Goal: Information Seeking & Learning: Learn about a topic

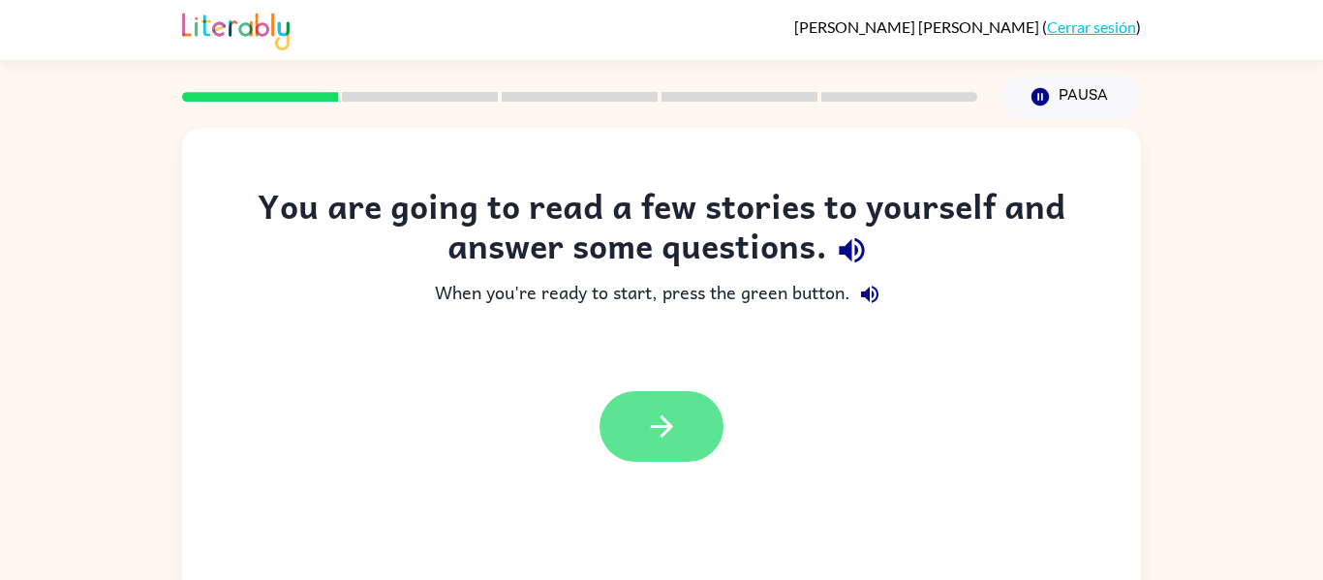
click at [653, 421] on icon "button" at bounding box center [662, 427] width 34 height 34
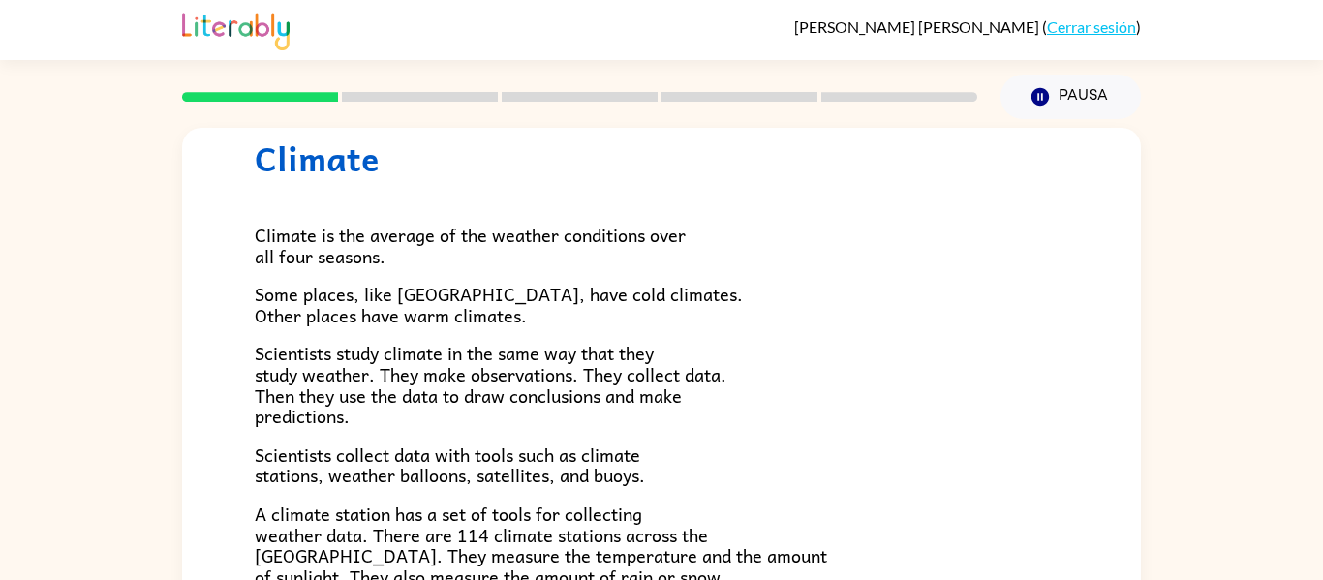
scroll to position [64, 0]
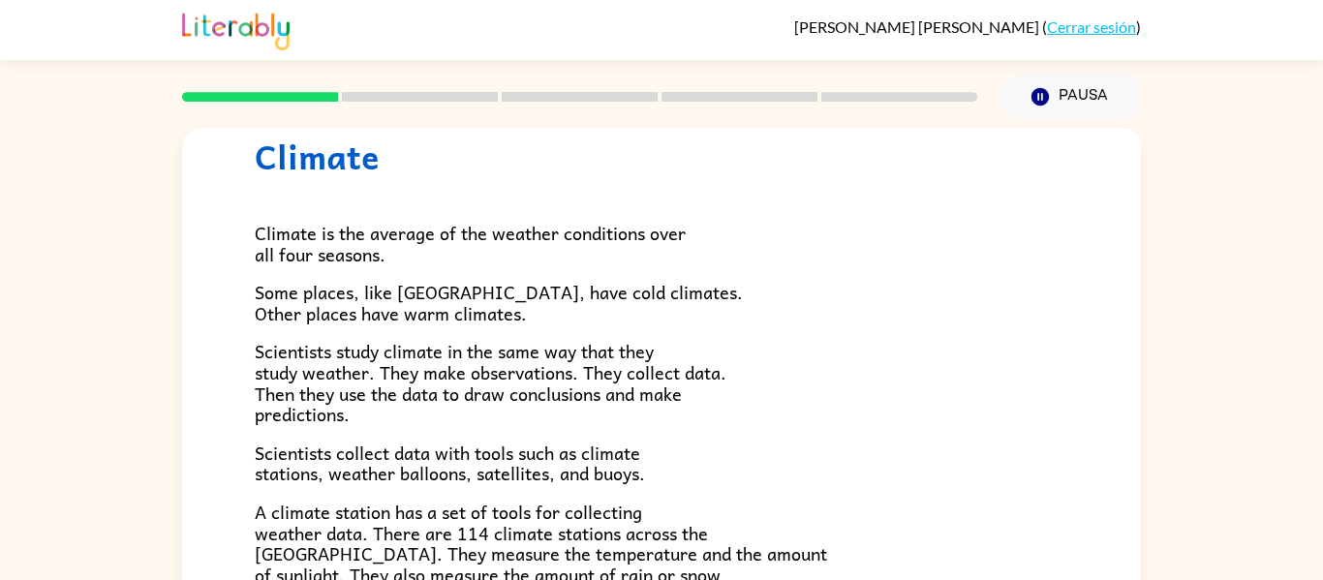
click at [359, 414] on p "Scientists study climate in the same way that they study weather. They make obs…" at bounding box center [661, 382] width 813 height 83
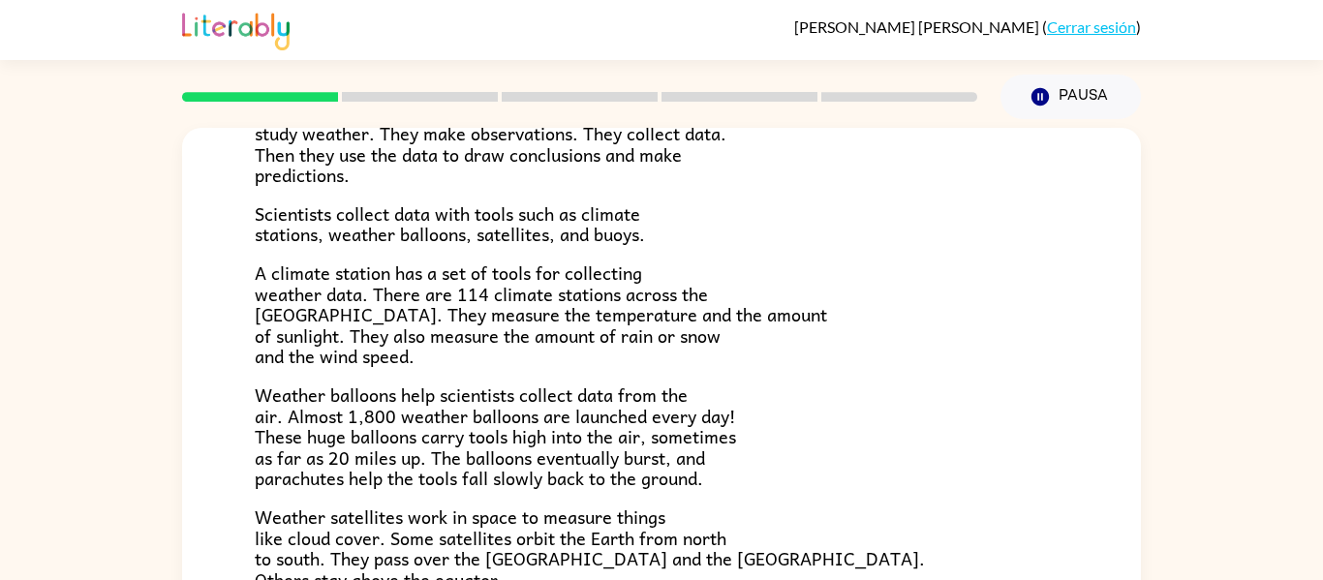
scroll to position [304, 0]
click at [274, 310] on span "A climate station has a set of tools for collecting weather data. There are 114…" at bounding box center [541, 313] width 572 height 111
click at [285, 262] on span "A climate station has a set of tools for collecting weather data. There are 114…" at bounding box center [541, 313] width 572 height 111
click at [281, 319] on span "A climate station has a set of tools for collecting weather data. There are 114…" at bounding box center [541, 313] width 572 height 111
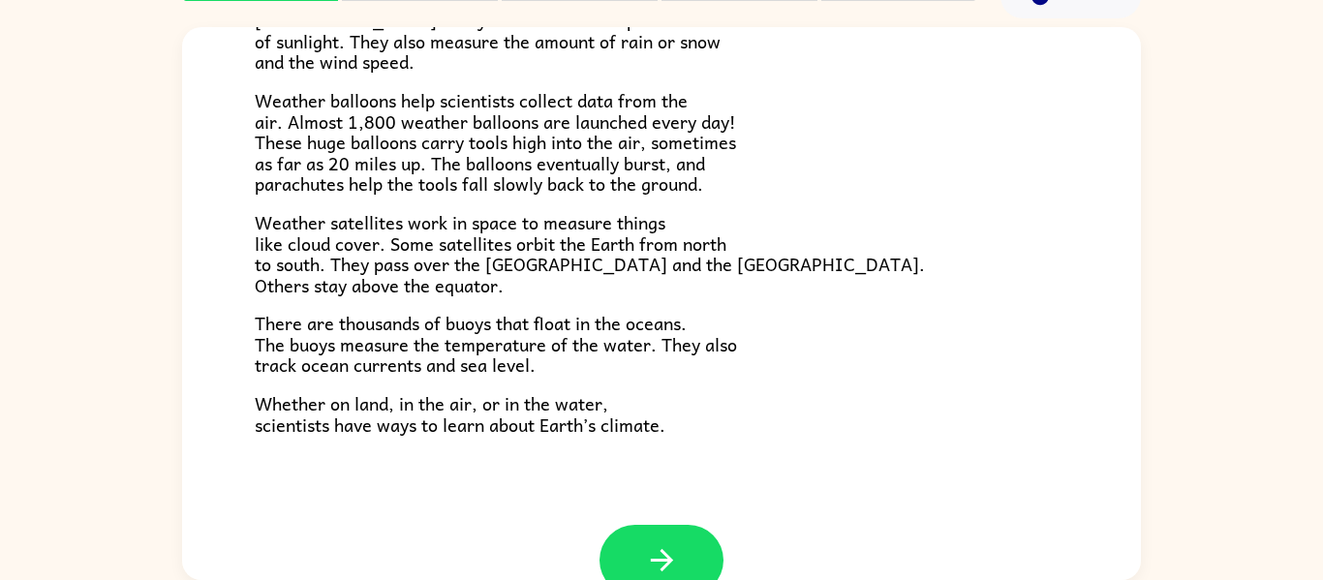
scroll to position [541, 0]
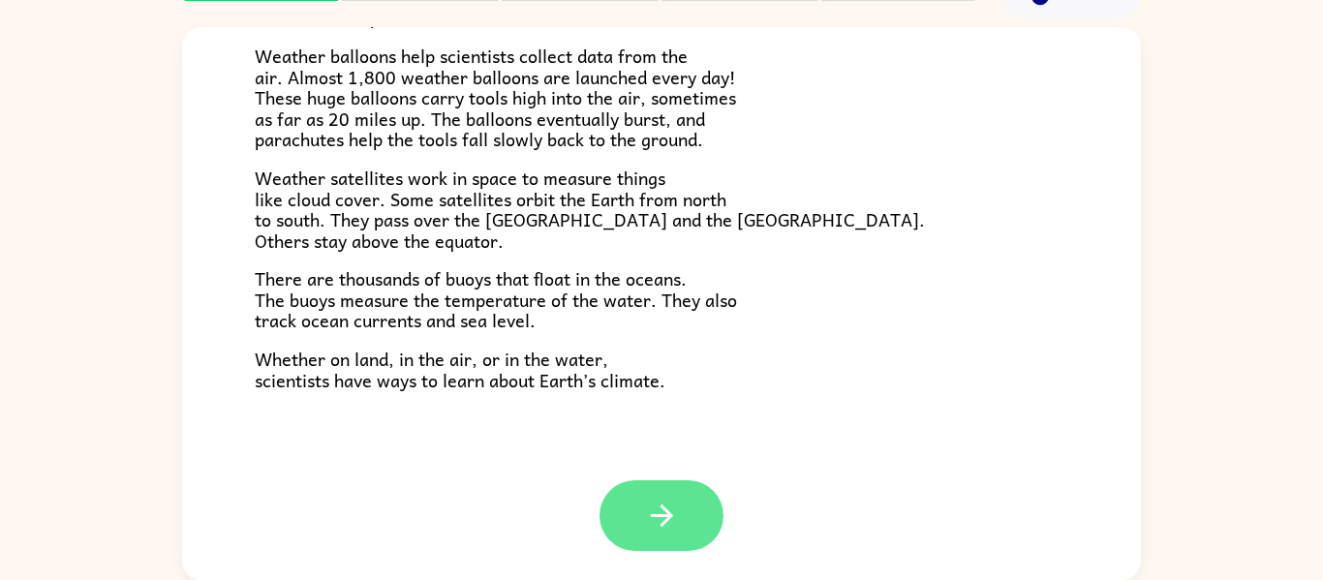
click at [667, 514] on icon "button" at bounding box center [661, 515] width 22 height 22
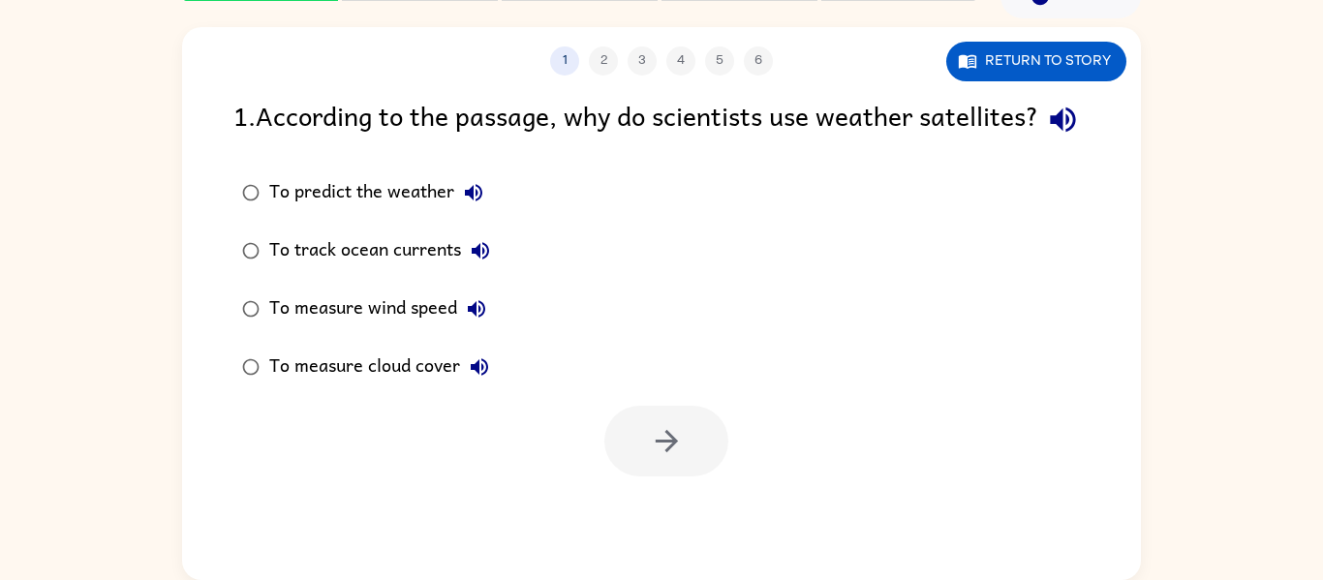
scroll to position [0, 0]
click at [1046, 137] on icon "button" at bounding box center [1063, 120] width 34 height 34
click at [489, 212] on button "To predict the weather" at bounding box center [473, 192] width 39 height 39
click at [470, 262] on icon "button" at bounding box center [480, 250] width 23 height 23
click at [418, 212] on div "To predict the weather" at bounding box center [381, 192] width 224 height 39
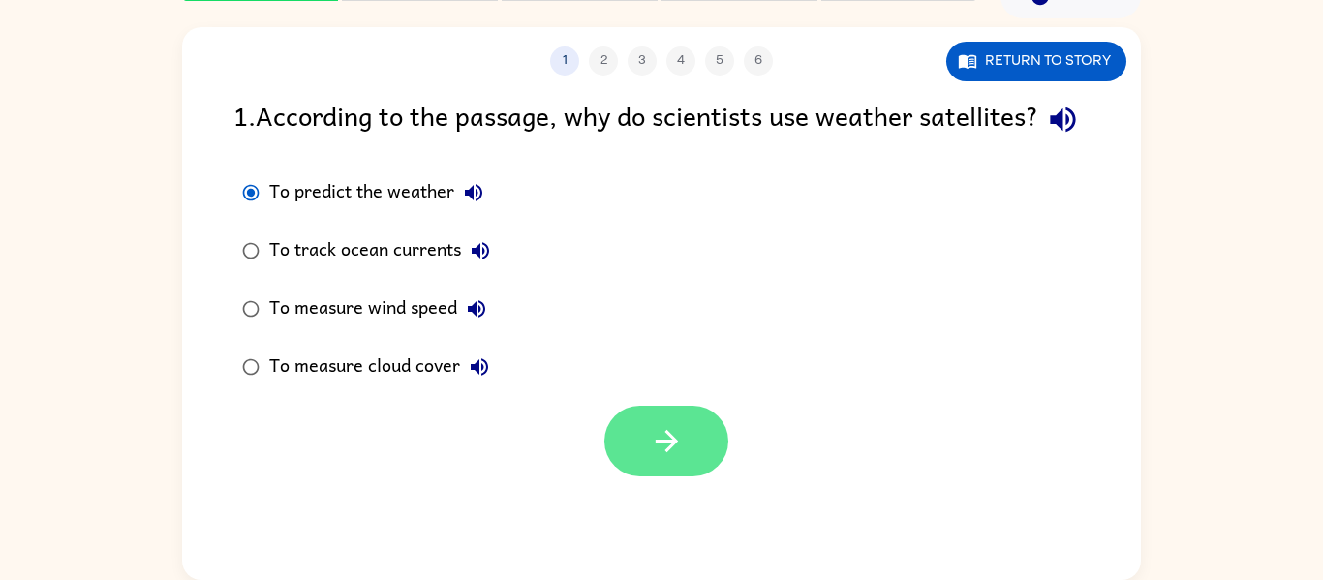
click at [693, 476] on button "button" at bounding box center [666, 441] width 124 height 71
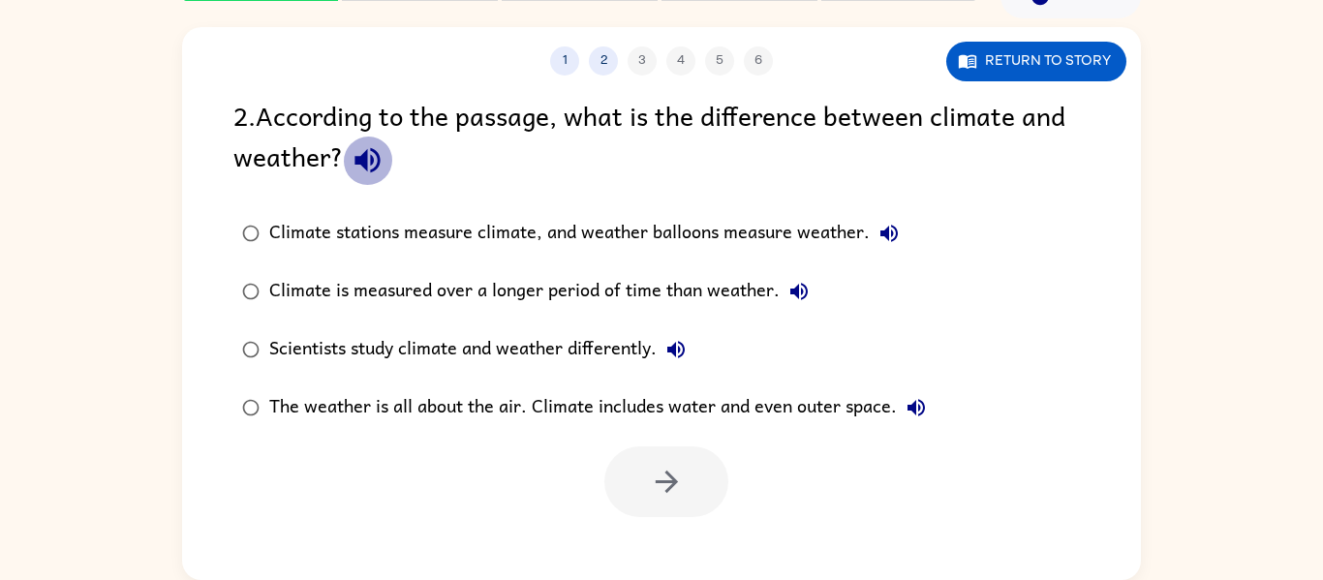
click at [374, 166] on icon "button" at bounding box center [368, 160] width 34 height 34
click at [696, 291] on div "Climate is measured over a longer period of time than weather." at bounding box center [543, 291] width 549 height 39
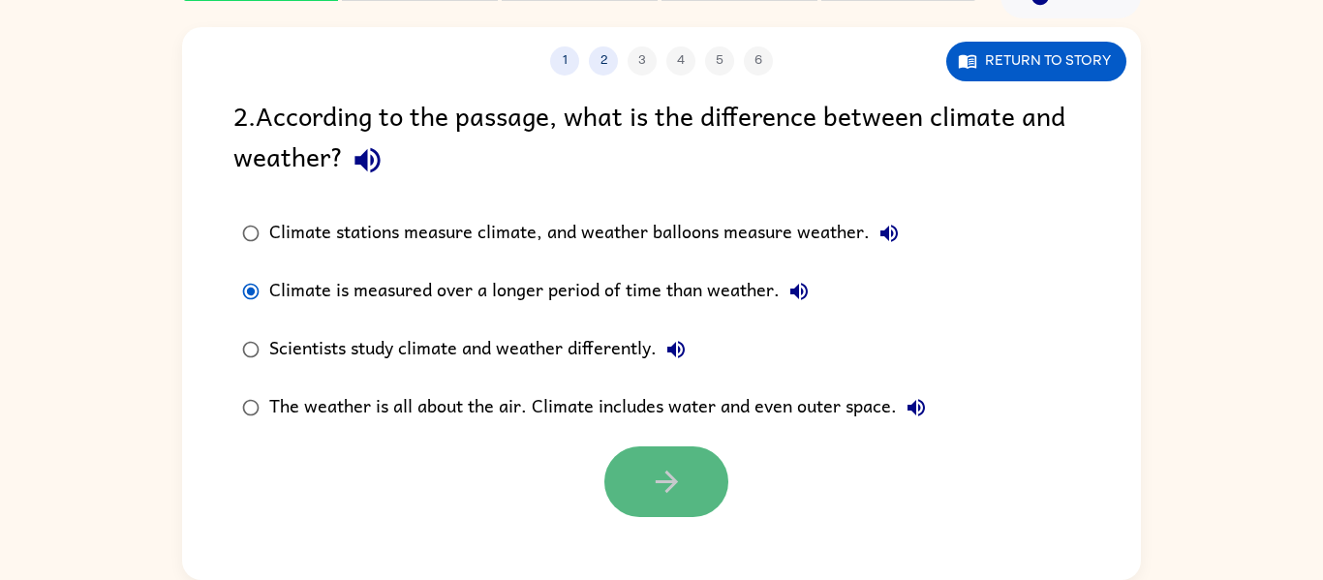
click at [708, 490] on button "button" at bounding box center [666, 481] width 124 height 71
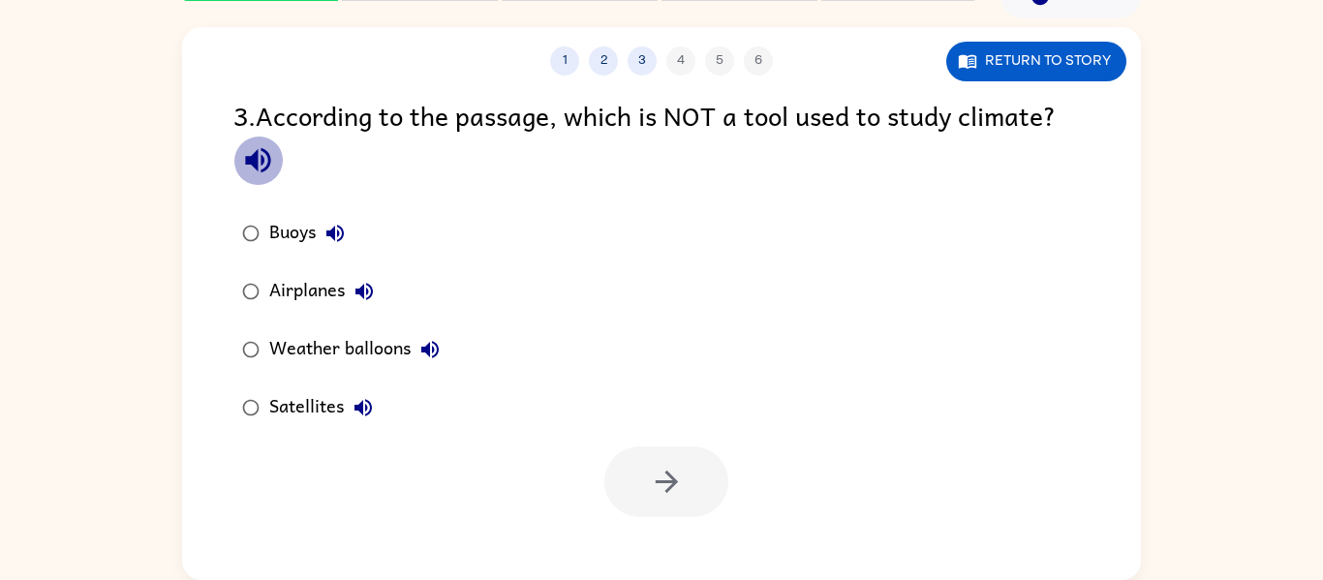
click at [265, 146] on icon "button" at bounding box center [258, 160] width 34 height 34
click at [333, 226] on icon "button" at bounding box center [334, 233] width 23 height 23
click at [368, 282] on icon "button" at bounding box center [363, 291] width 23 height 23
click at [430, 342] on icon "button" at bounding box center [429, 349] width 23 height 23
click at [359, 398] on icon "button" at bounding box center [362, 407] width 23 height 23
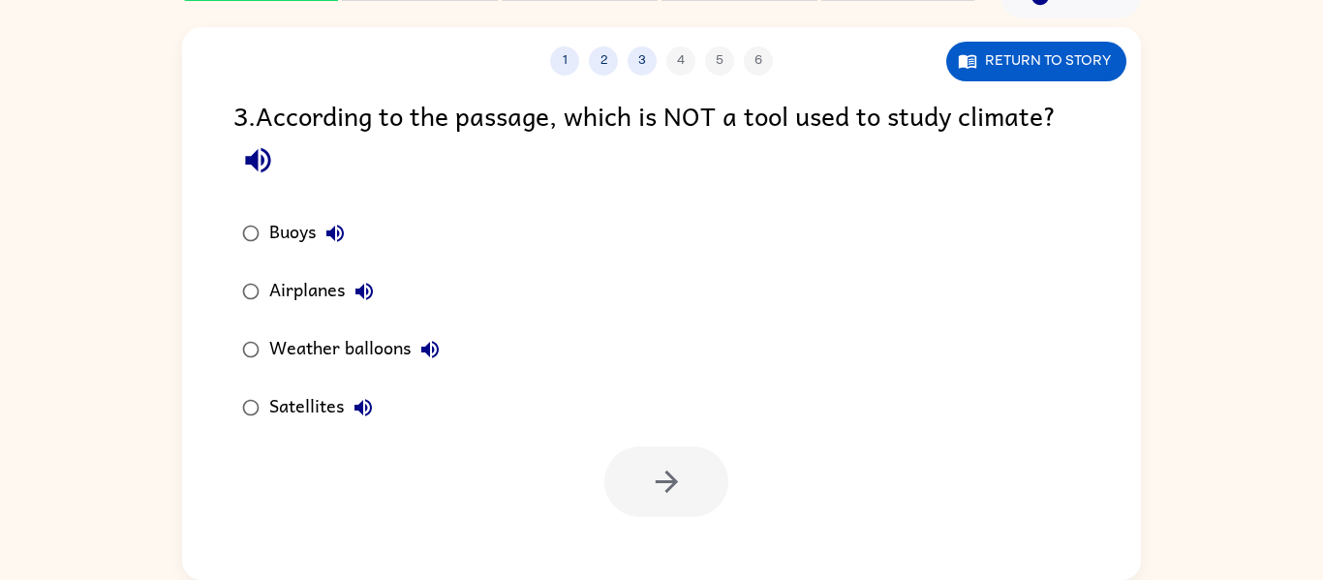
click at [318, 400] on div "Satellites" at bounding box center [325, 407] width 113 height 39
click at [653, 472] on icon "button" at bounding box center [667, 482] width 34 height 34
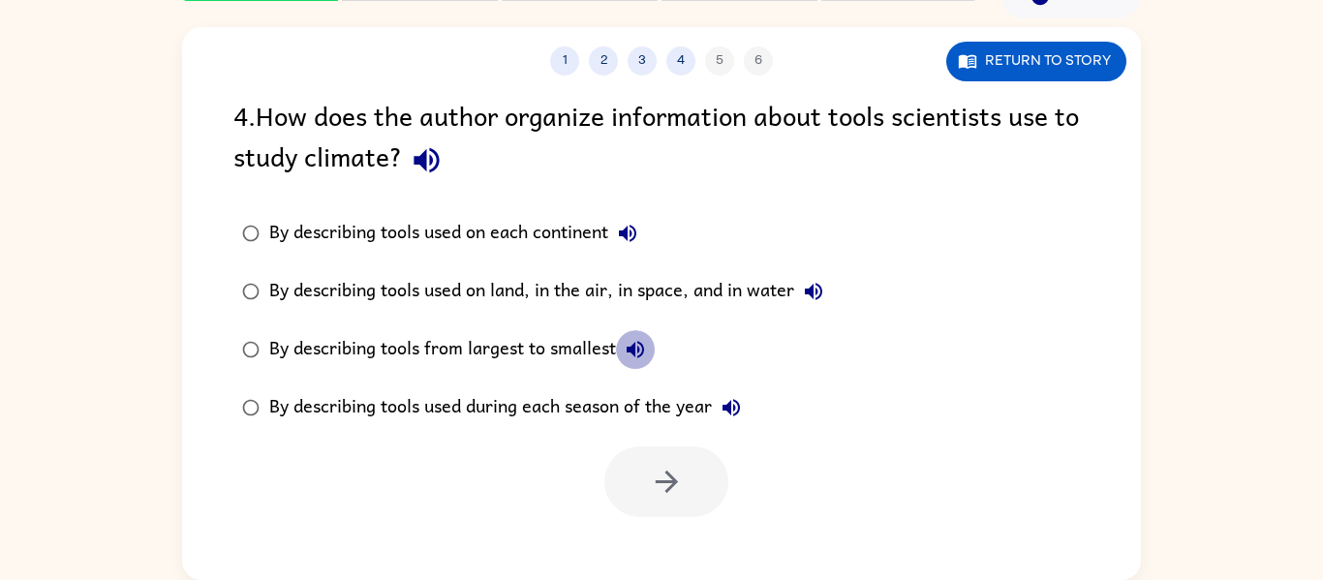
click at [617, 349] on button "By describing tools from largest to smallest" at bounding box center [635, 349] width 39 height 39
click at [558, 326] on label "By describing tools from largest to smallest" at bounding box center [533, 349] width 620 height 58
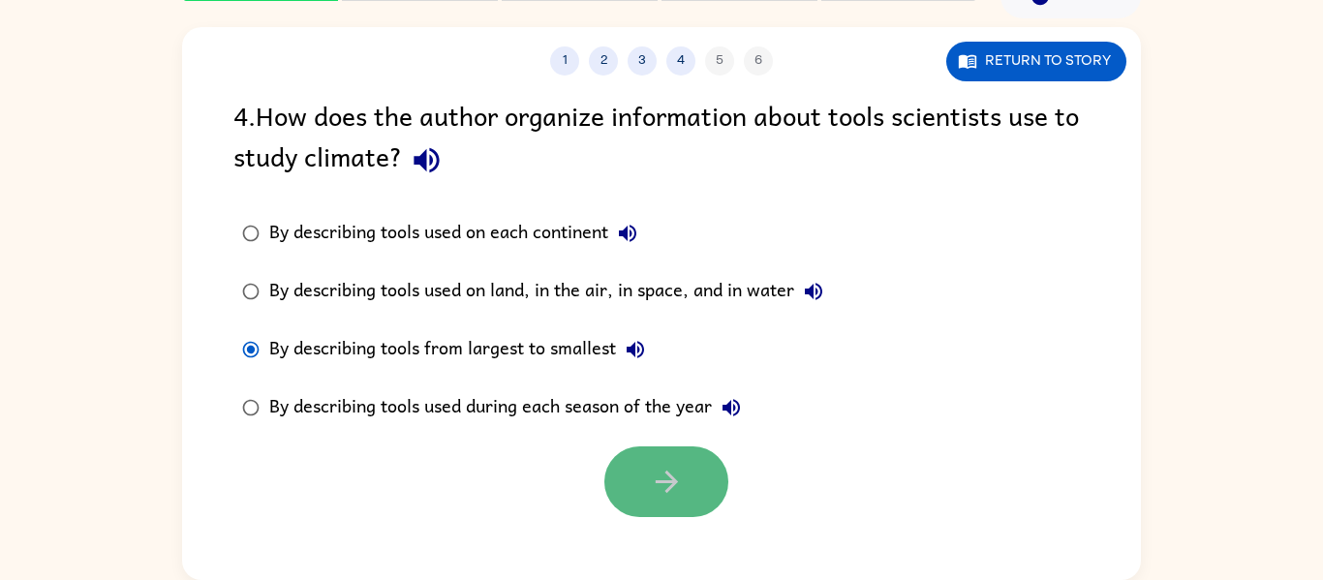
click at [649, 462] on button "button" at bounding box center [666, 481] width 124 height 71
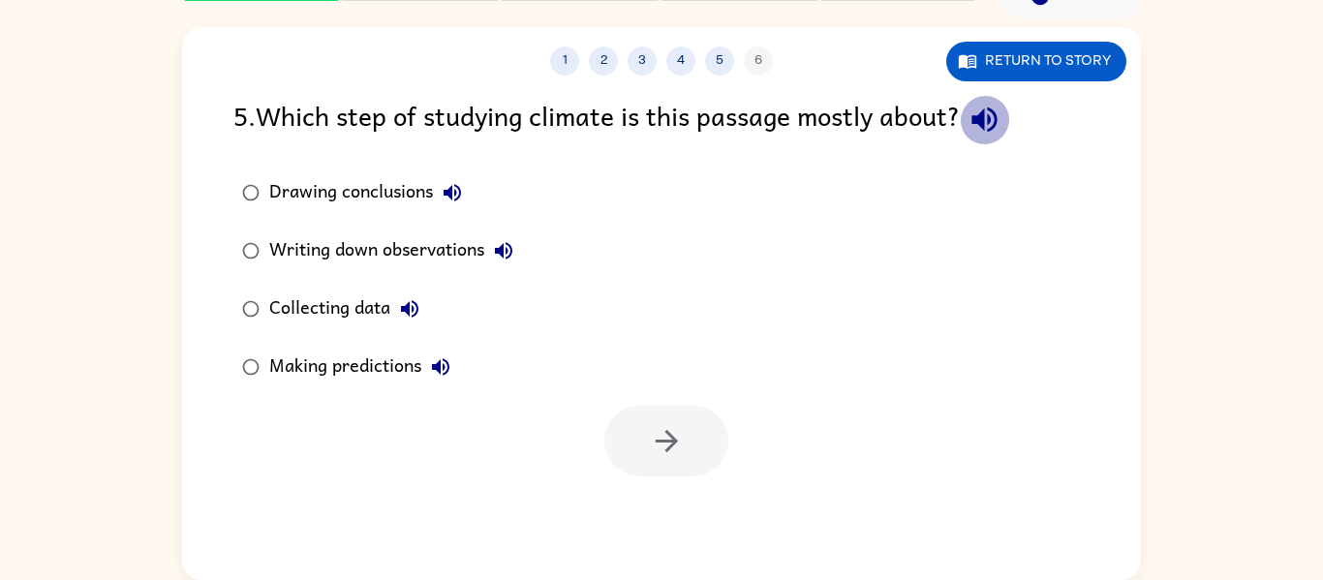
click at [1001, 125] on icon "button" at bounding box center [984, 120] width 34 height 34
click at [1001, 122] on icon "button" at bounding box center [984, 120] width 34 height 34
click at [451, 191] on icon "button" at bounding box center [451, 192] width 17 height 17
click at [509, 247] on icon "button" at bounding box center [503, 250] width 23 height 23
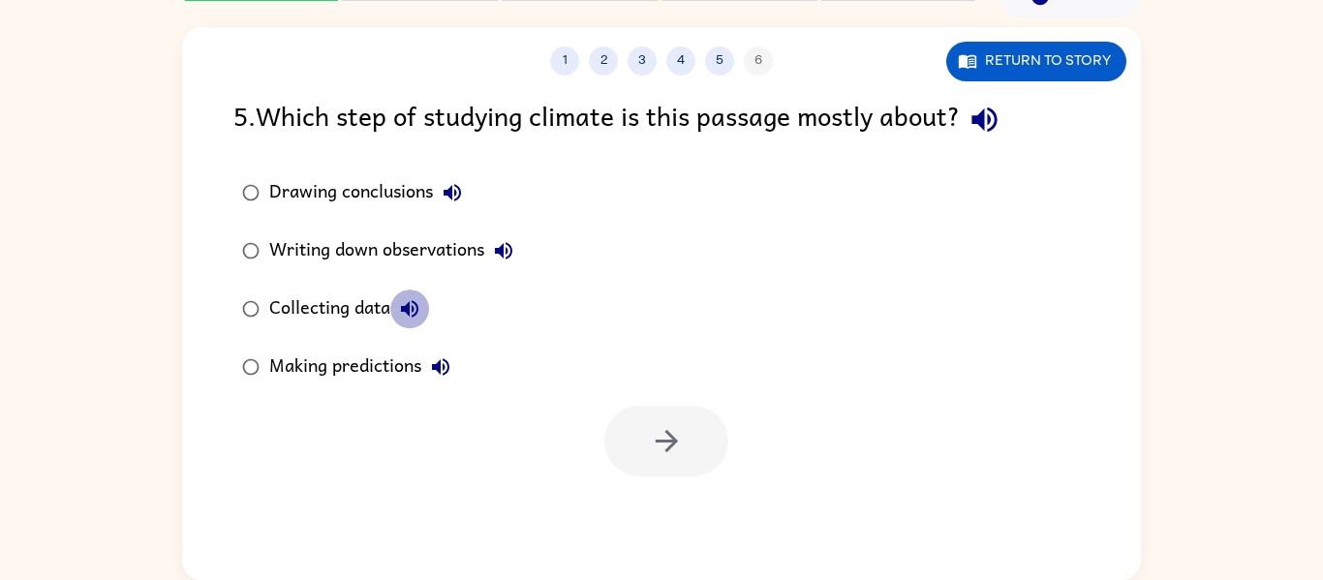
click at [418, 298] on icon "button" at bounding box center [409, 308] width 23 height 23
click at [437, 352] on button "Making predictions" at bounding box center [440, 367] width 39 height 39
click at [394, 366] on div "Making predictions" at bounding box center [364, 367] width 191 height 39
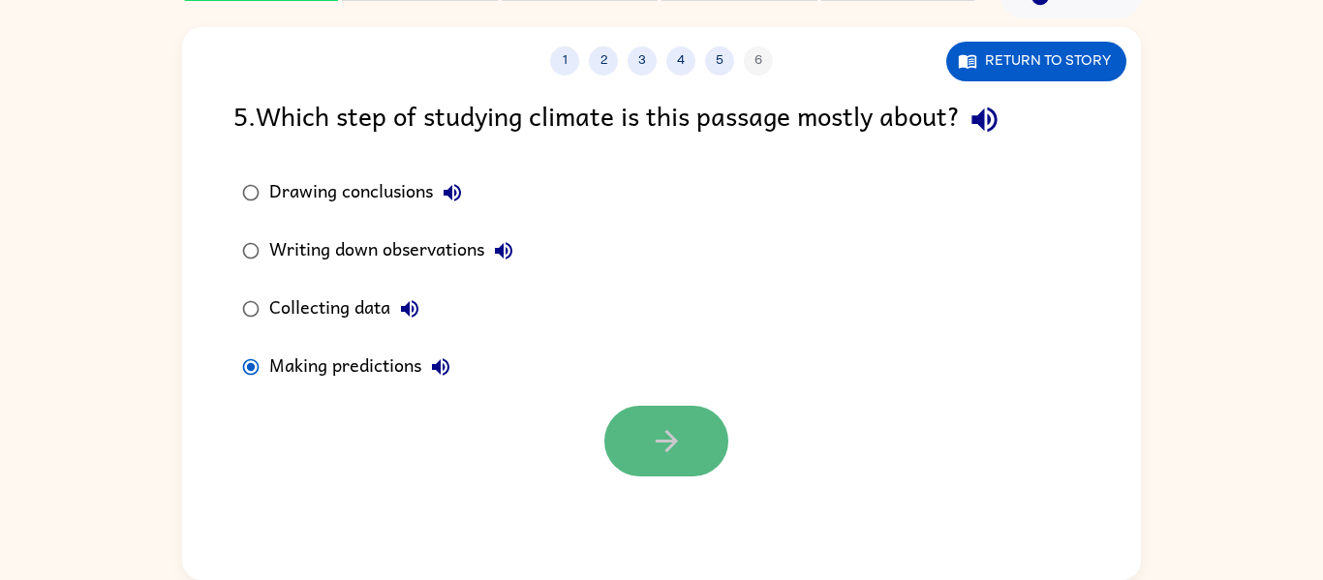
click at [674, 425] on icon "button" at bounding box center [667, 441] width 34 height 34
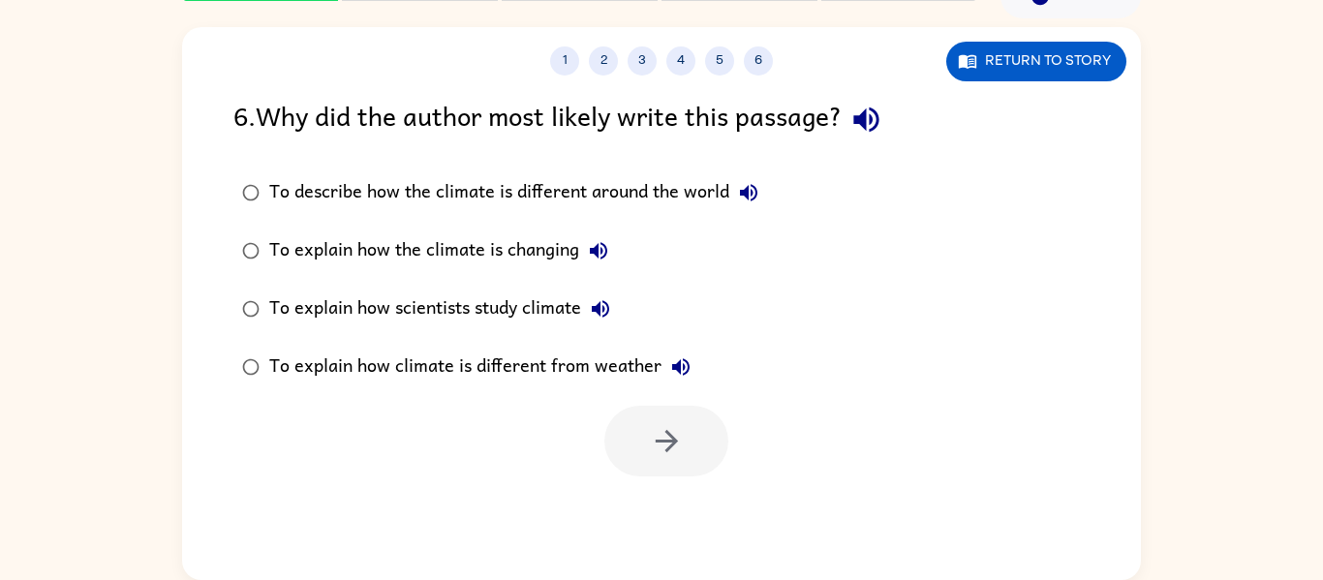
click at [555, 261] on div "To explain how the climate is changing" at bounding box center [443, 250] width 349 height 39
click at [680, 455] on icon "button" at bounding box center [667, 441] width 34 height 34
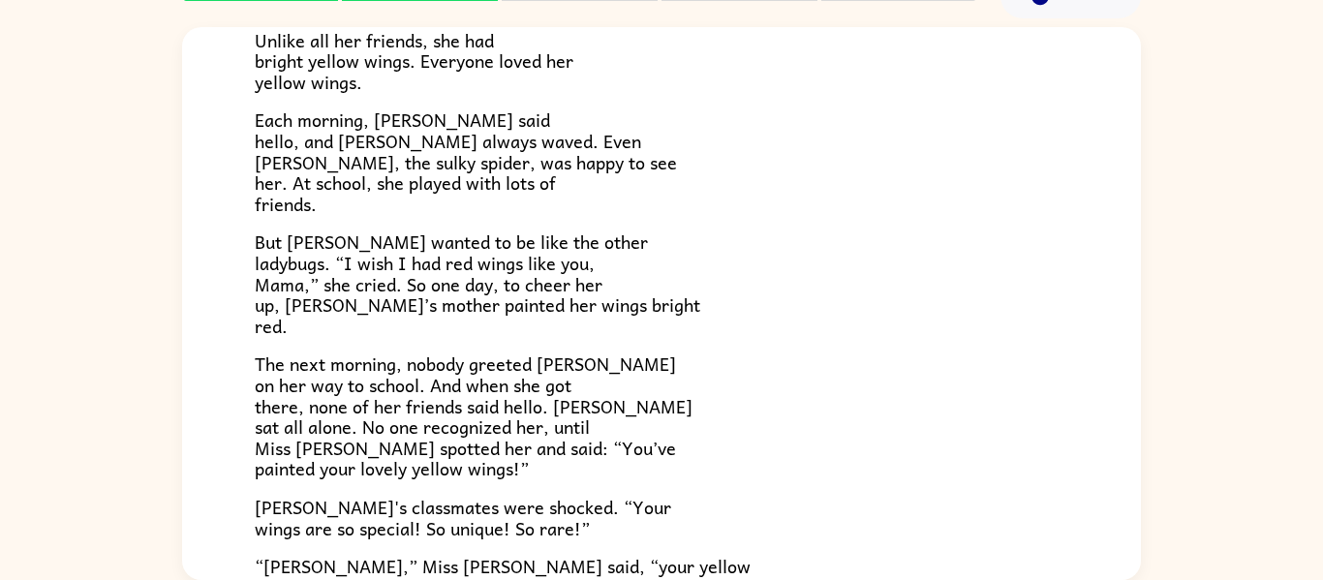
scroll to position [541, 0]
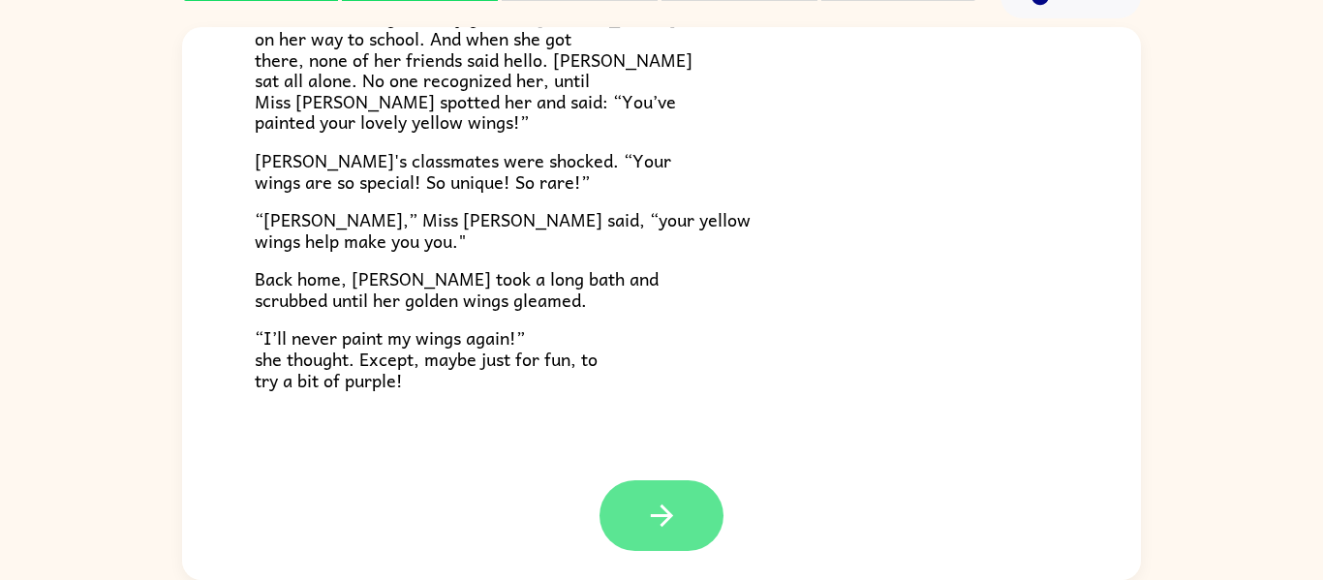
click at [661, 498] on button "button" at bounding box center [661, 515] width 124 height 71
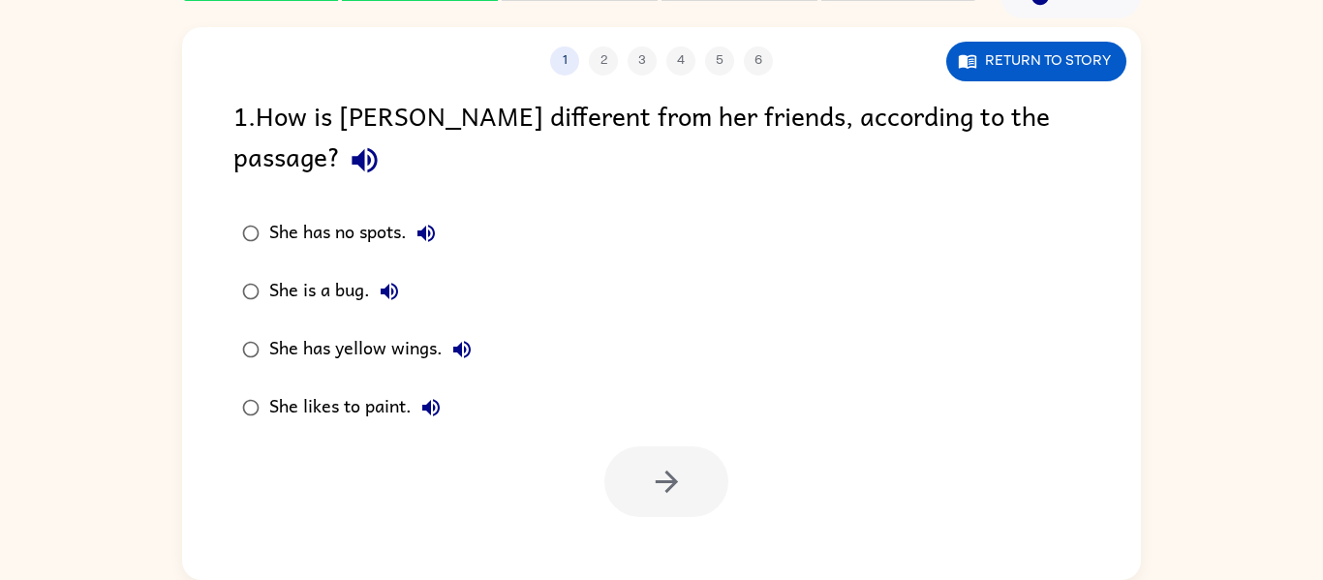
scroll to position [0, 0]
click at [404, 214] on div "She has no spots." at bounding box center [357, 233] width 176 height 39
click at [648, 446] on button "button" at bounding box center [666, 481] width 124 height 71
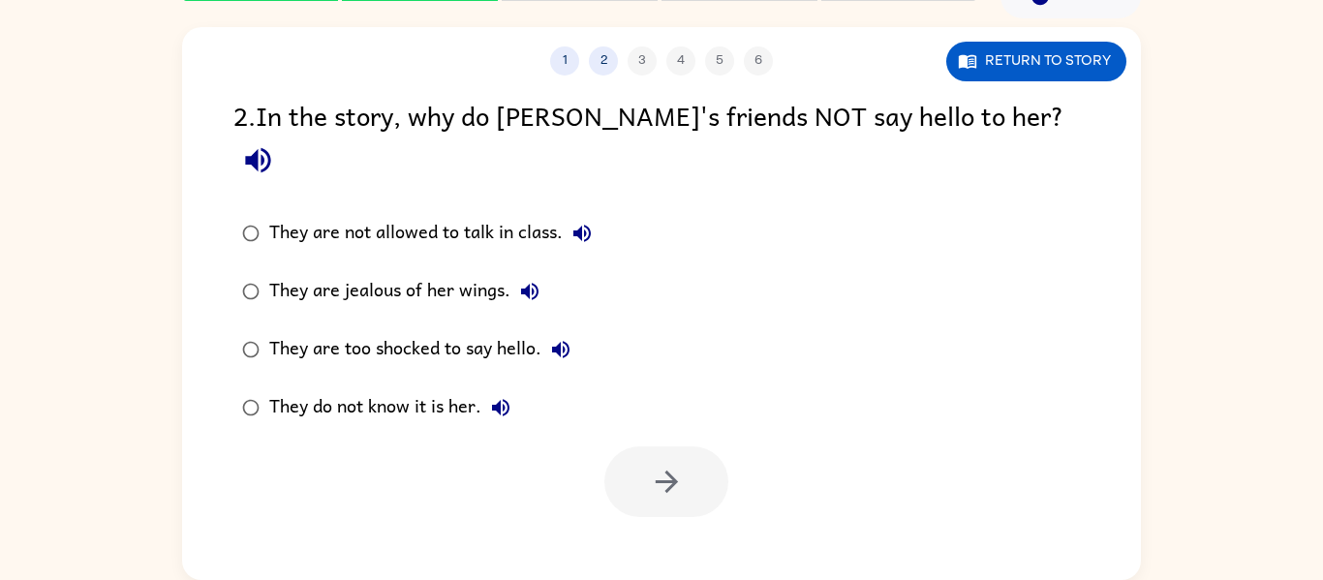
click at [419, 272] on div "They are jealous of her wings." at bounding box center [409, 291] width 280 height 39
click at [655, 465] on icon "button" at bounding box center [667, 482] width 34 height 34
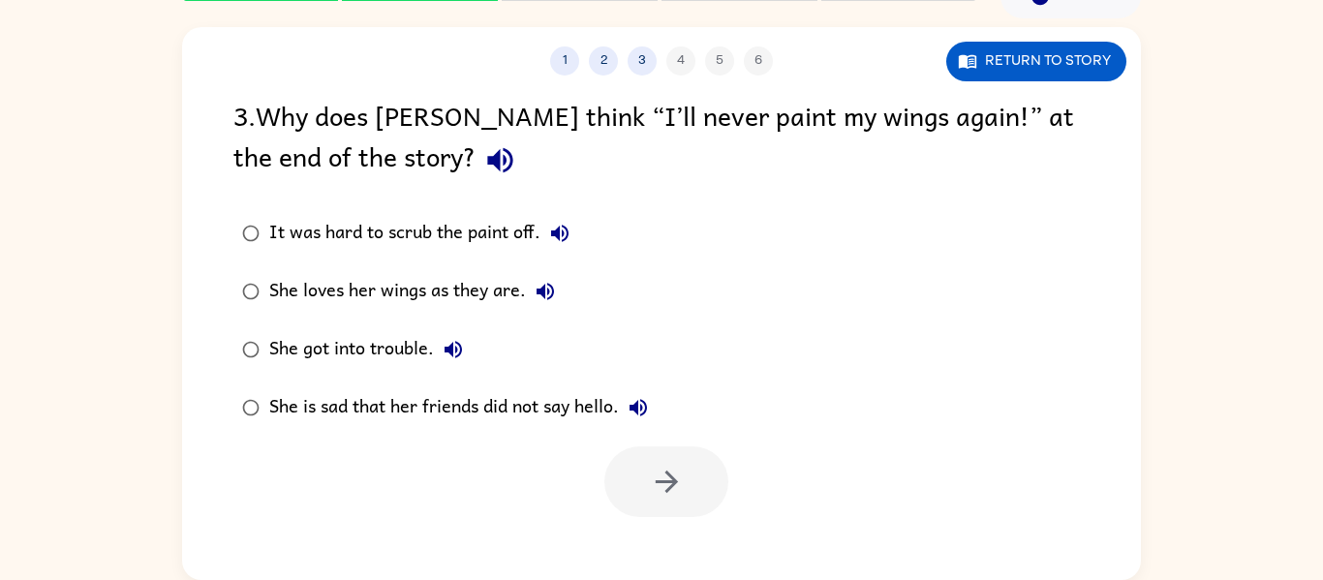
click at [450, 286] on div "She loves her wings as they are." at bounding box center [416, 291] width 295 height 39
click at [631, 468] on button "button" at bounding box center [666, 481] width 124 height 71
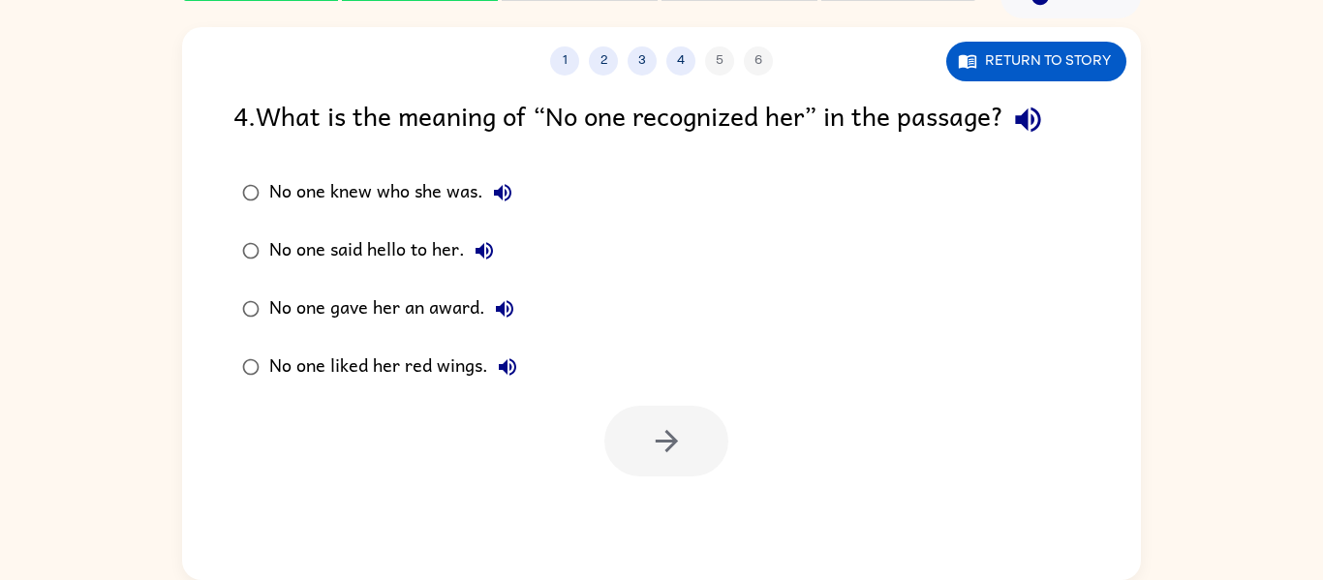
click at [449, 192] on div "No one knew who she was." at bounding box center [395, 192] width 253 height 39
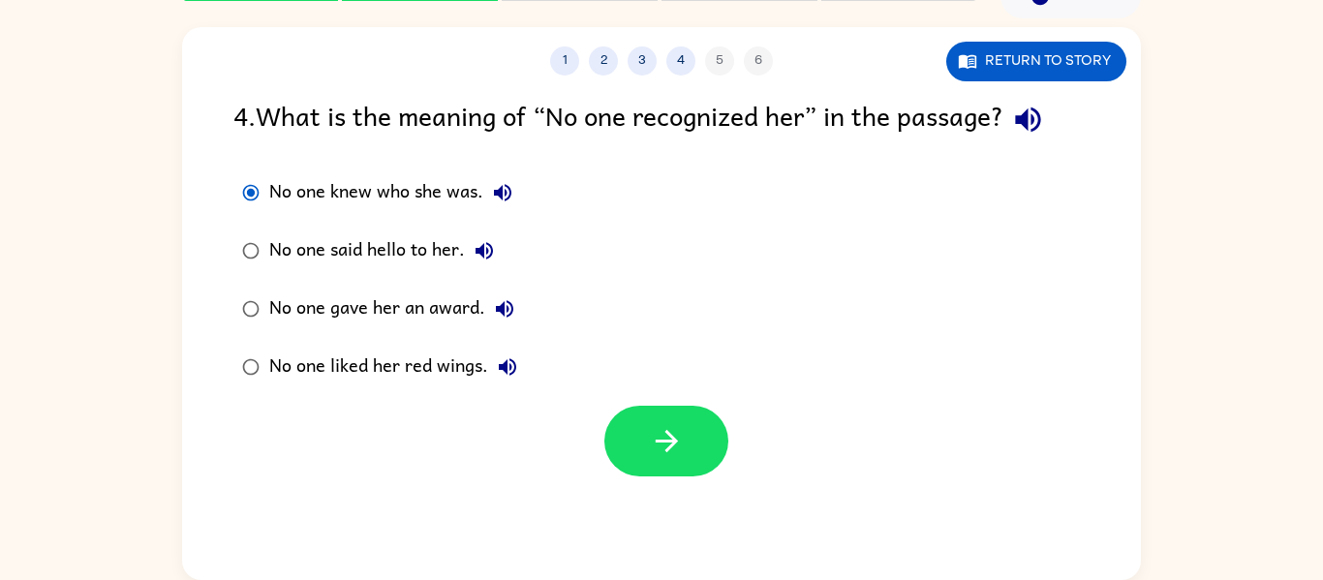
click at [666, 402] on div at bounding box center [661, 436] width 959 height 80
click at [669, 410] on button "button" at bounding box center [666, 441] width 124 height 71
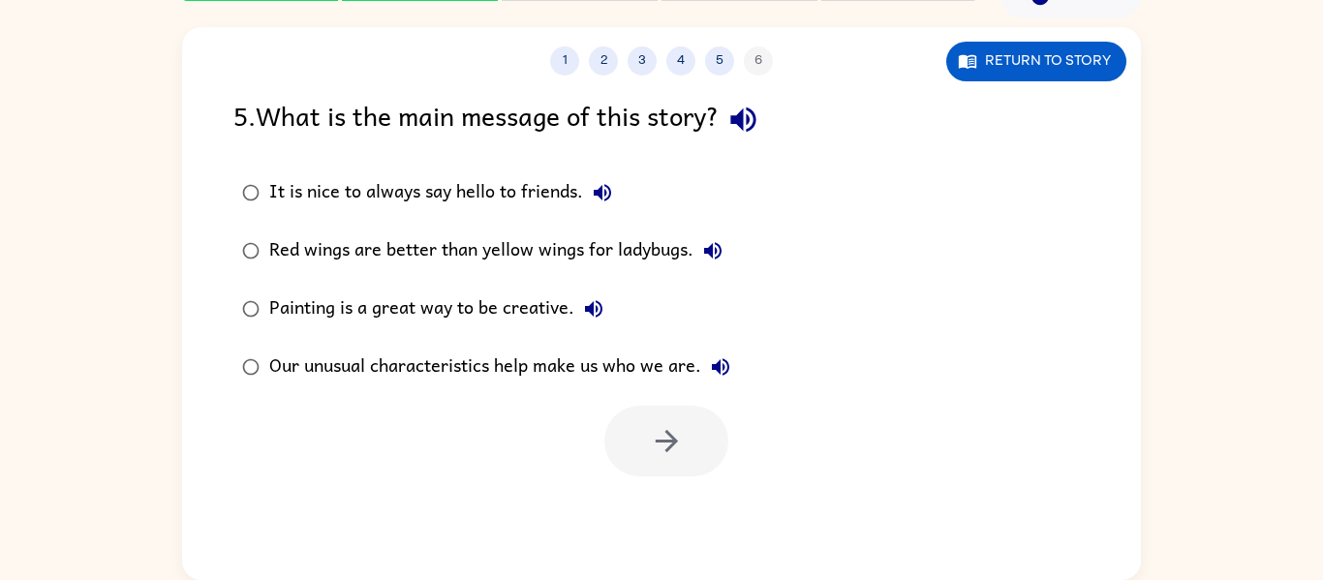
click at [521, 299] on div "Painting is a great way to be creative." at bounding box center [441, 309] width 344 height 39
click at [646, 424] on button "button" at bounding box center [666, 441] width 124 height 71
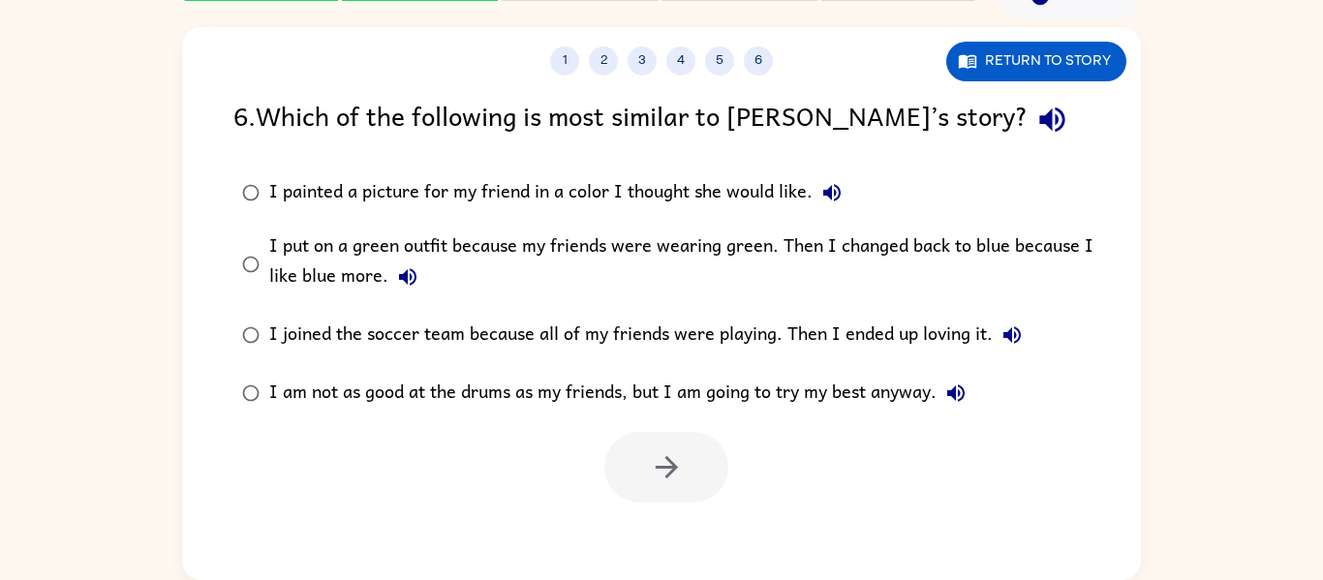
click at [617, 377] on div "I am not as good at the drums as my friends, but I am going to try my best anyw…" at bounding box center [622, 393] width 706 height 39
click at [665, 450] on icon "button" at bounding box center [667, 467] width 34 height 34
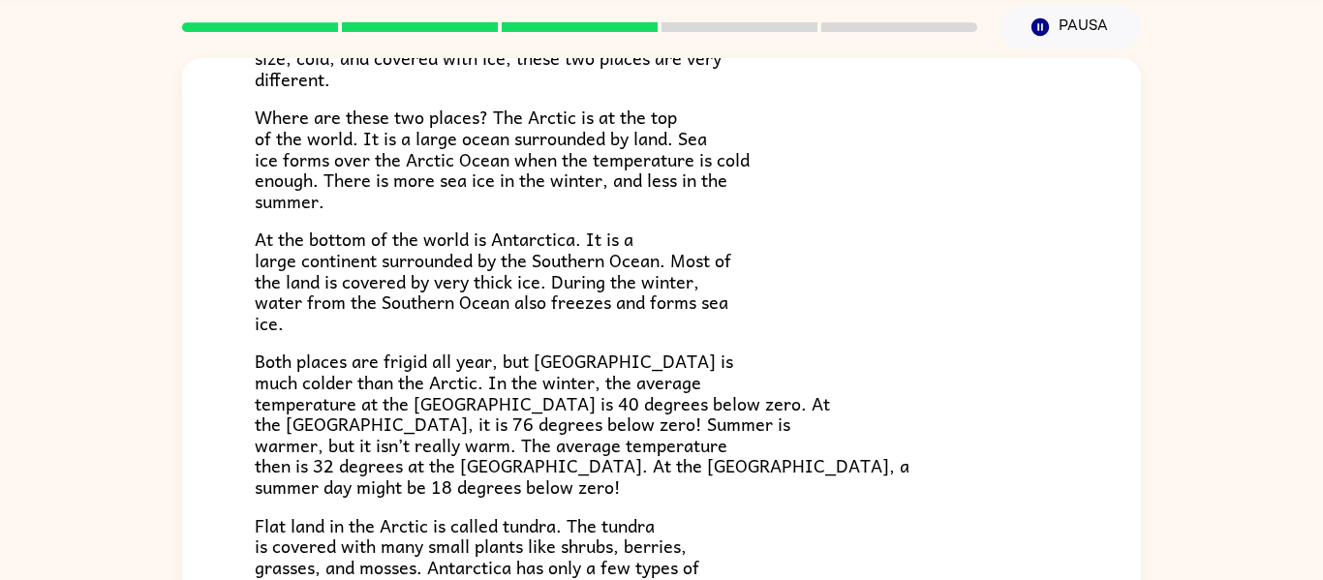
scroll to position [409, 0]
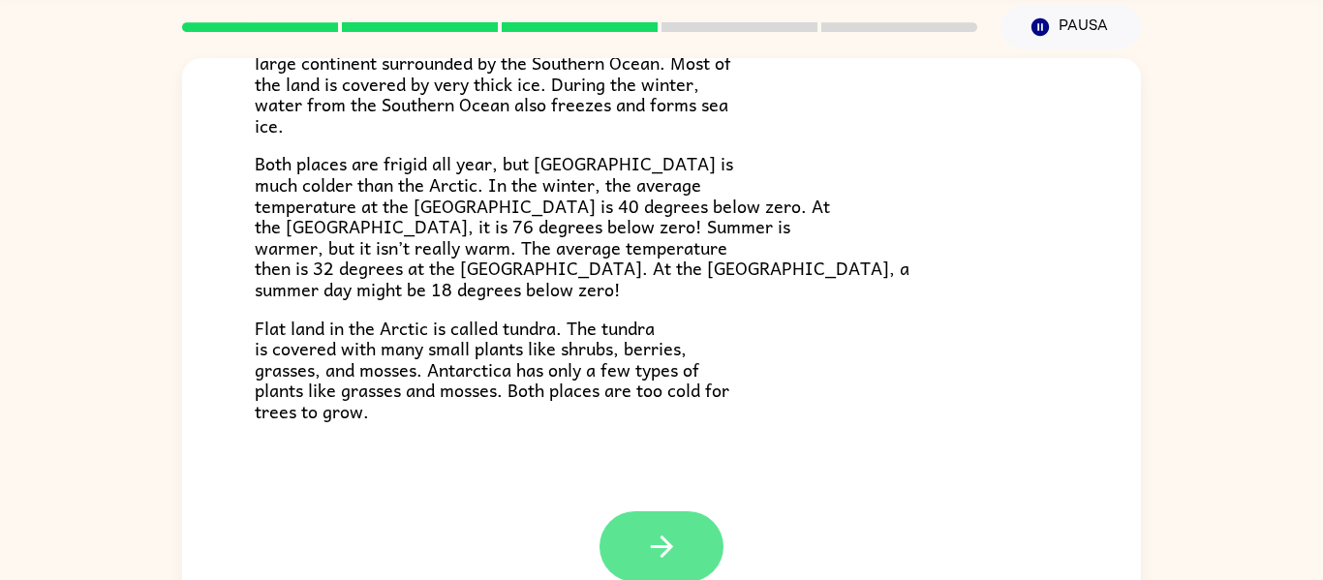
click at [715, 532] on button "button" at bounding box center [661, 546] width 124 height 71
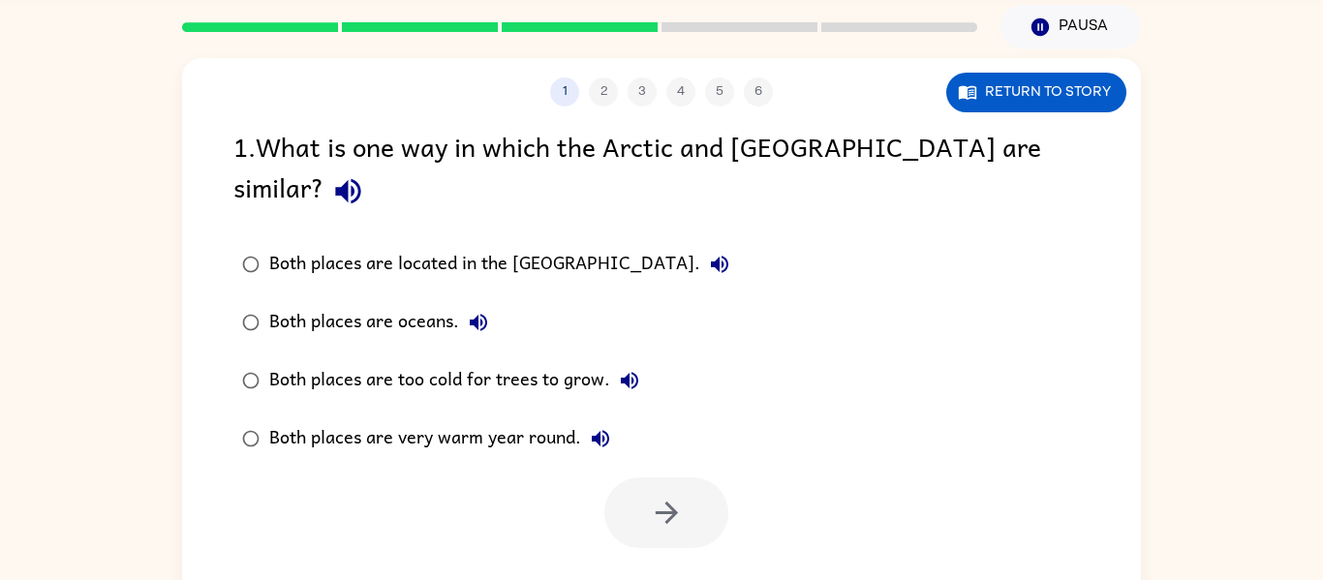
scroll to position [0, 0]
click at [708, 253] on icon "button" at bounding box center [719, 264] width 23 height 23
click at [473, 361] on div "Both places are too cold for trees to grow." at bounding box center [459, 380] width 380 height 39
click at [657, 477] on button "button" at bounding box center [666, 512] width 124 height 71
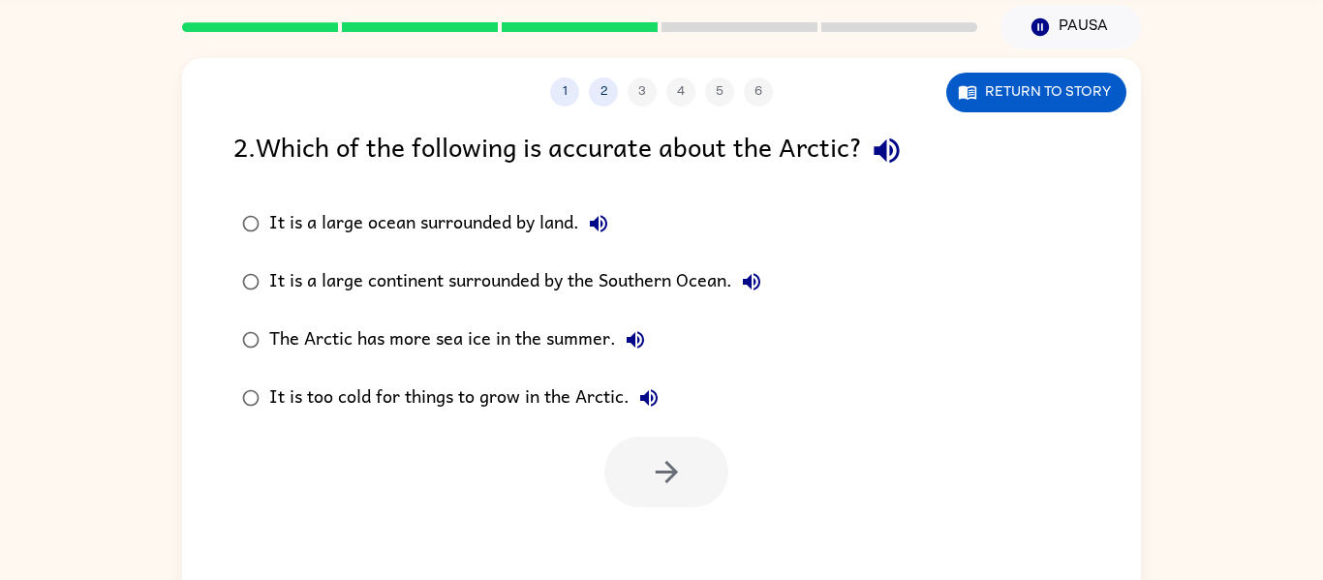
click at [609, 399] on div "It is too cold for things to grow in the Arctic." at bounding box center [468, 398] width 399 height 39
click at [646, 450] on button "button" at bounding box center [666, 472] width 124 height 71
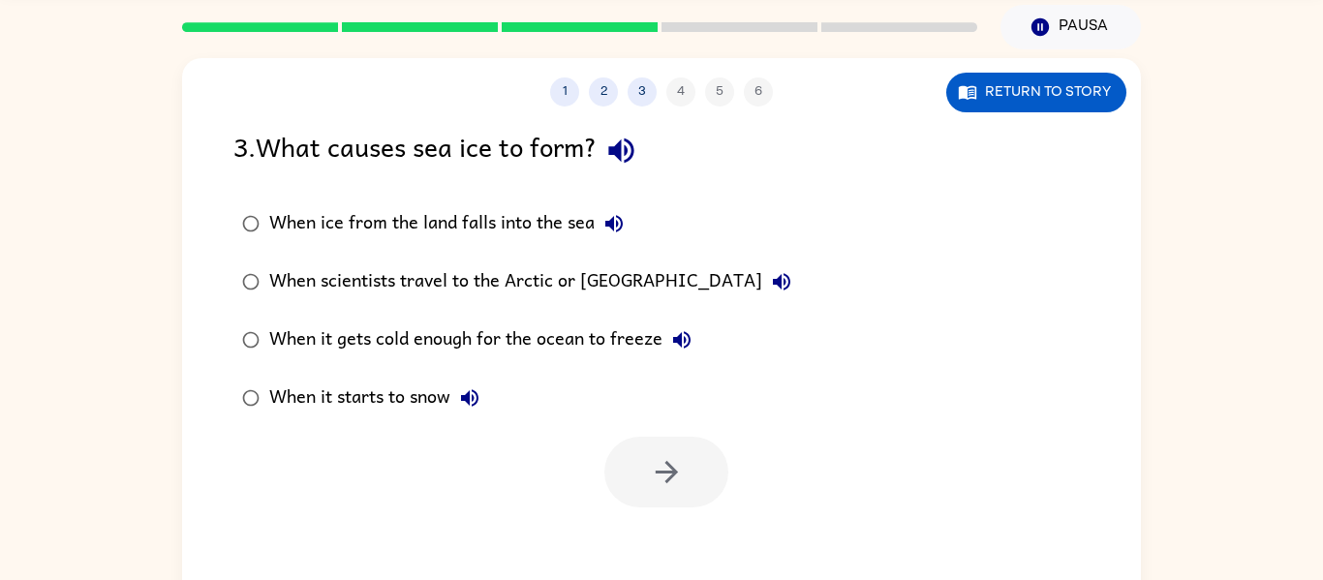
click at [577, 285] on div "When scientists travel to the Arctic or Antarctica" at bounding box center [535, 281] width 532 height 39
click at [669, 486] on icon "button" at bounding box center [667, 472] width 34 height 34
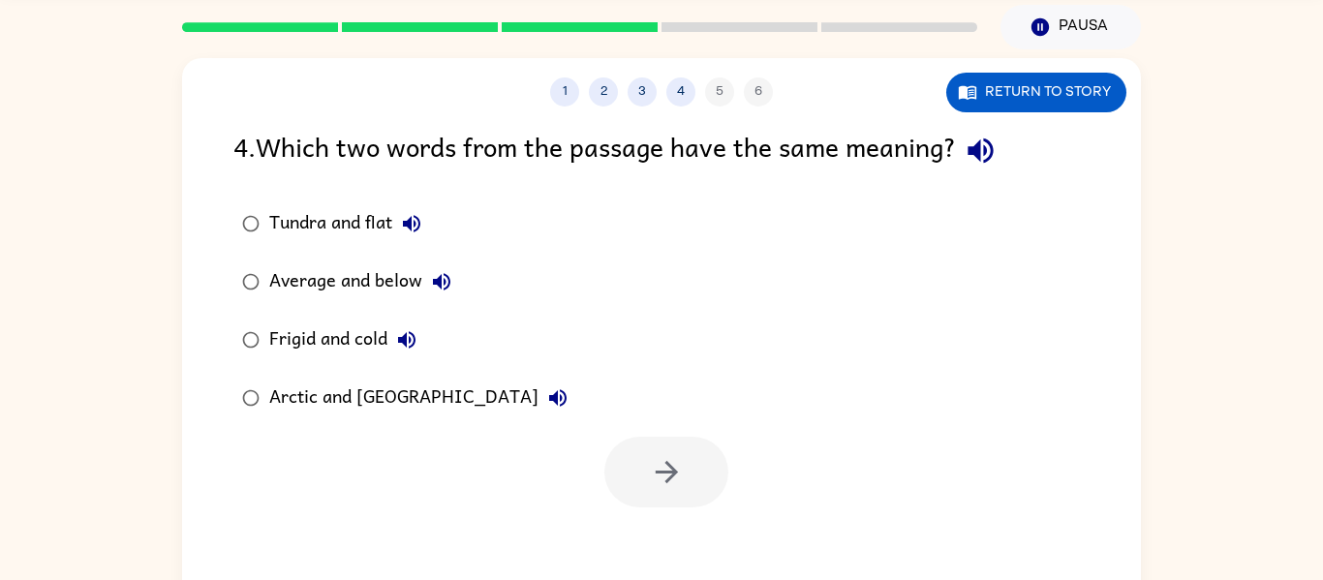
click at [424, 285] on button "Average and below" at bounding box center [441, 281] width 39 height 39
click at [392, 272] on div "Average and below" at bounding box center [365, 281] width 192 height 39
click at [661, 474] on icon "button" at bounding box center [667, 472] width 34 height 34
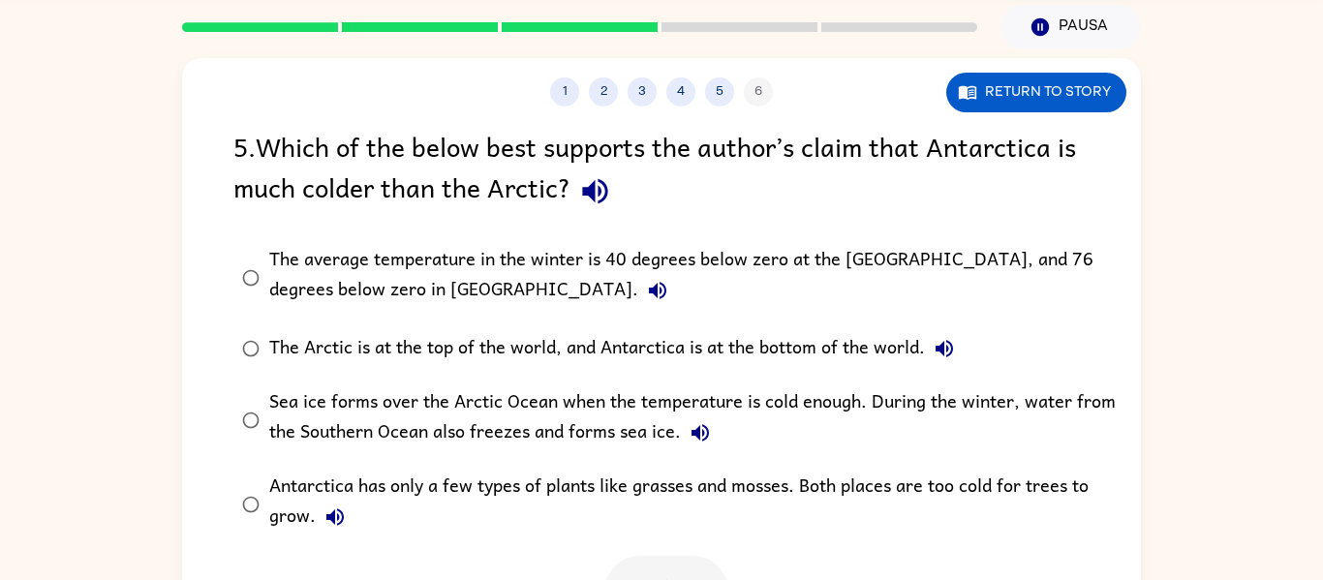
click at [479, 339] on div "The Arctic is at the top of the world, and Antarctica is at the bottom of the w…" at bounding box center [616, 348] width 694 height 39
click at [682, 563] on button "button" at bounding box center [666, 591] width 124 height 71
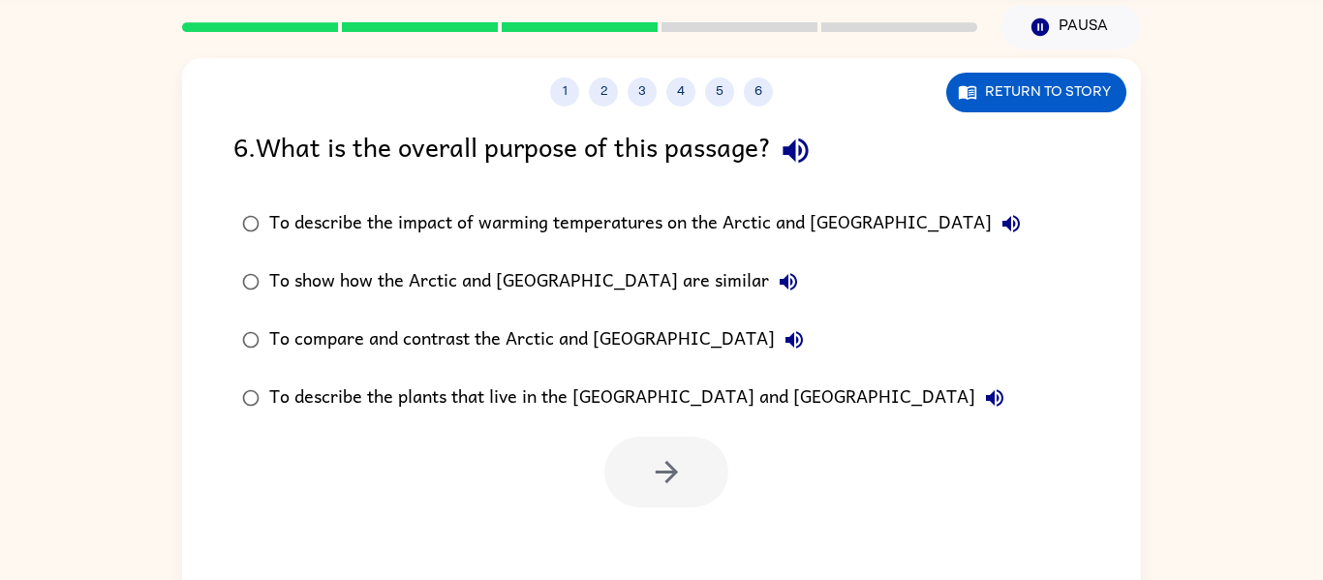
click at [578, 398] on div "To describe the plants that live in the Arctic and Antarctica" at bounding box center [641, 398] width 745 height 39
click at [634, 453] on button "button" at bounding box center [666, 472] width 124 height 71
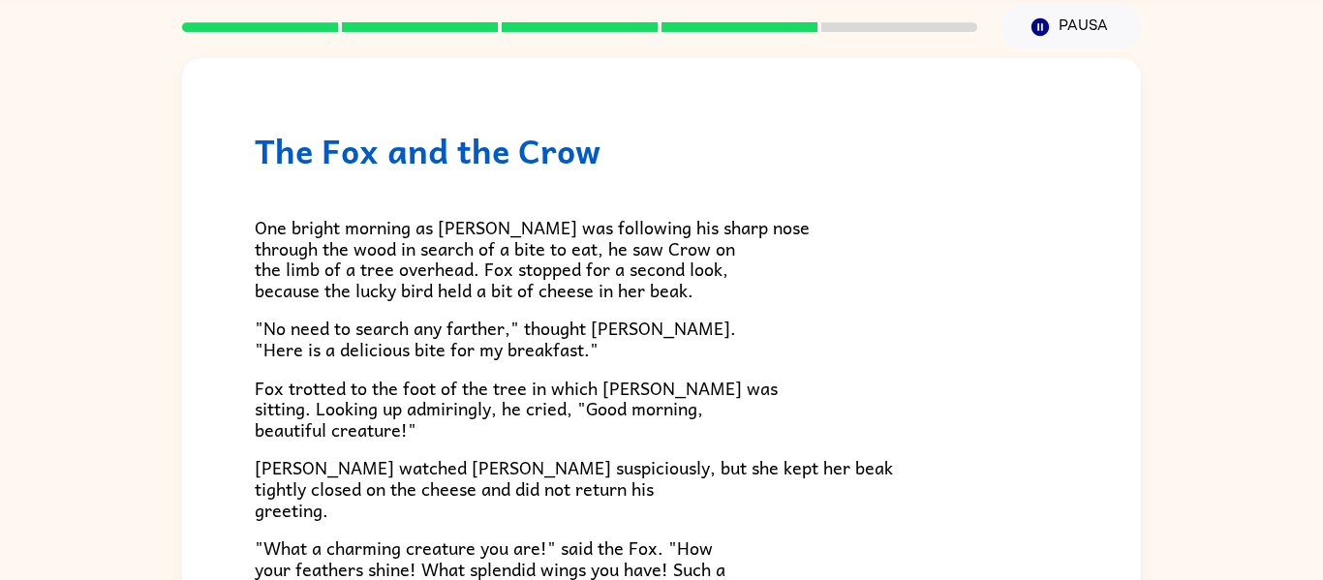
click at [634, 453] on span "Crow watched Fox suspiciously, but she kept her beak tightly closed on the chee…" at bounding box center [574, 488] width 638 height 70
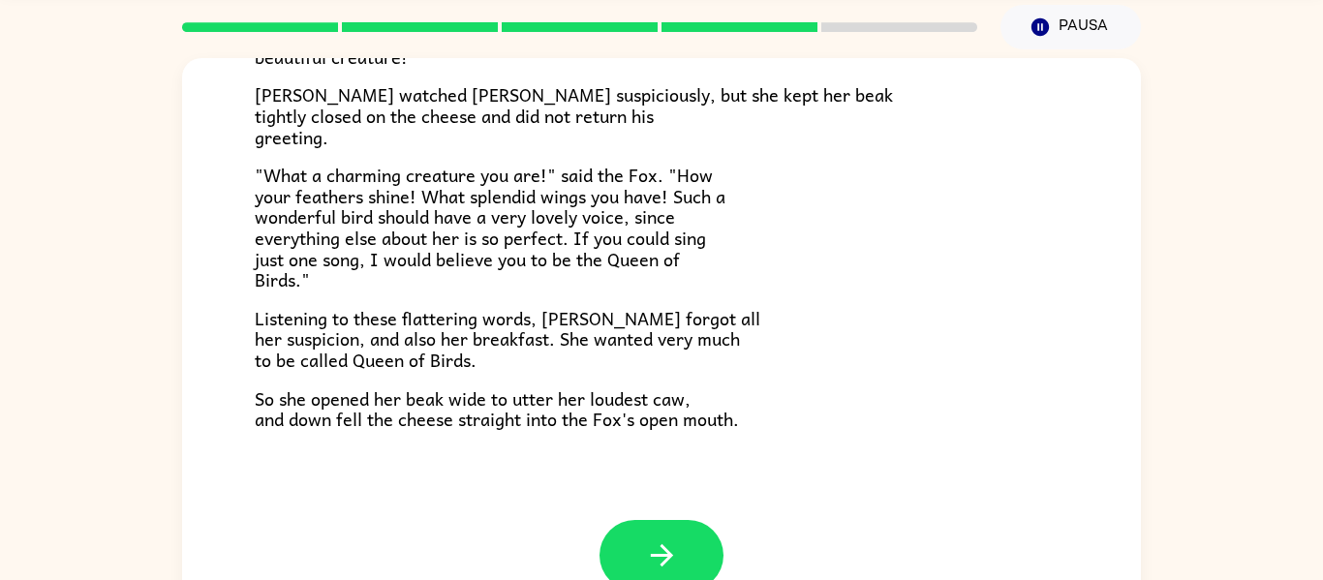
scroll to position [381, 0]
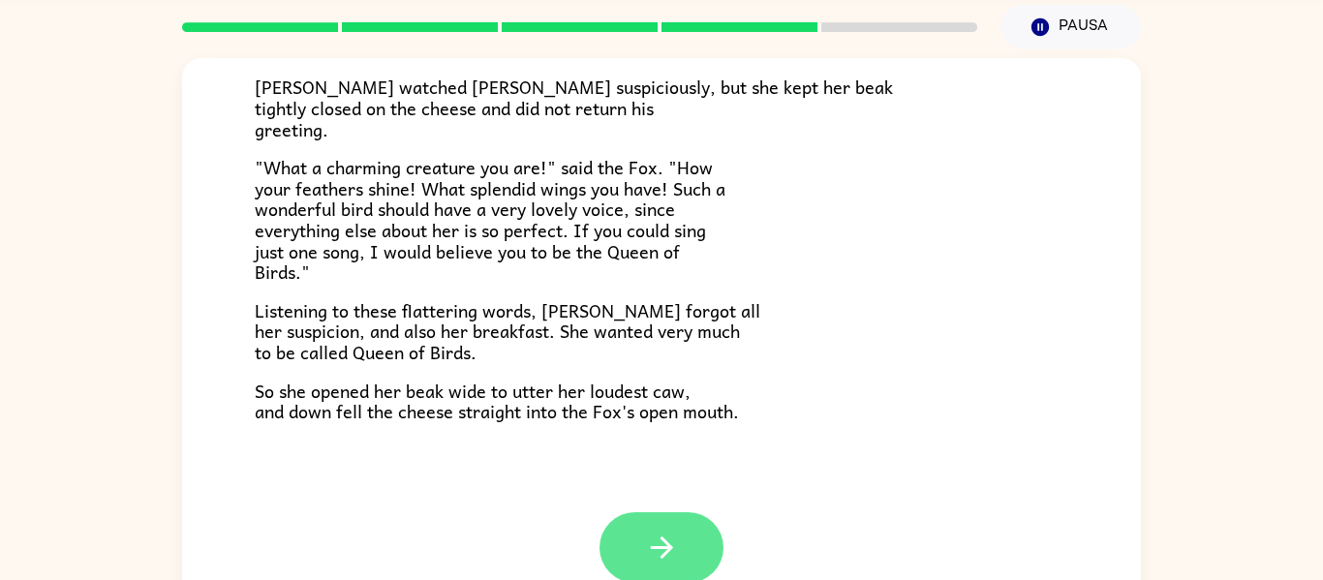
click at [618, 533] on button "button" at bounding box center [661, 547] width 124 height 71
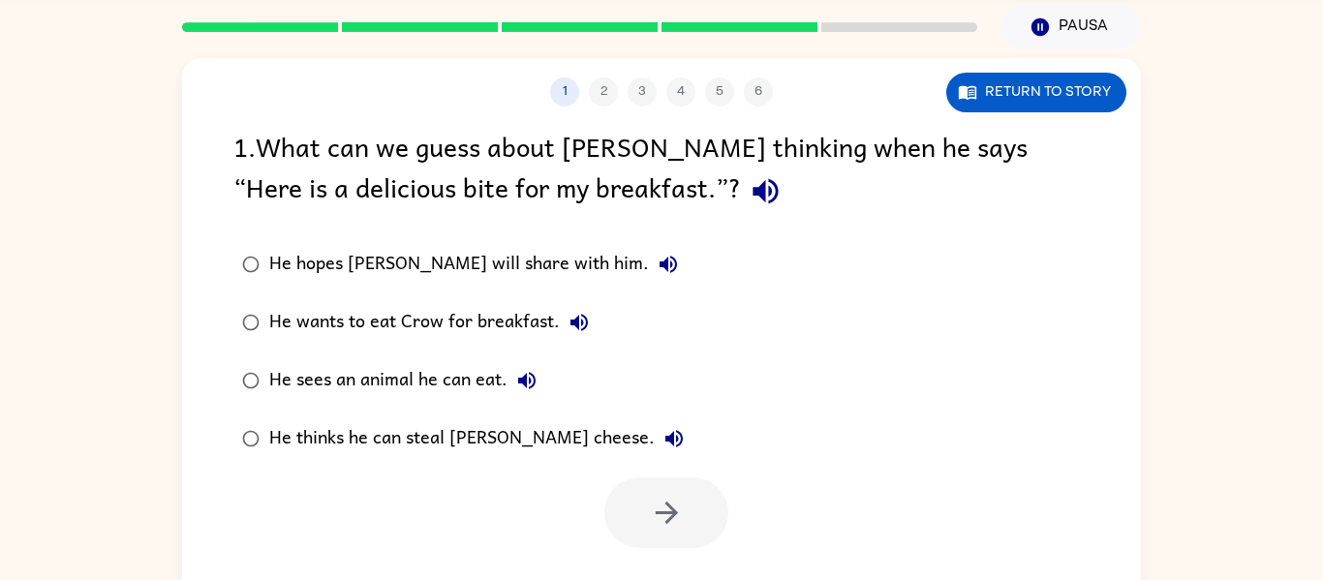
scroll to position [0, 0]
click at [517, 259] on div "He hopes Crow will share with him." at bounding box center [478, 264] width 418 height 39
click at [680, 484] on button "button" at bounding box center [666, 512] width 124 height 71
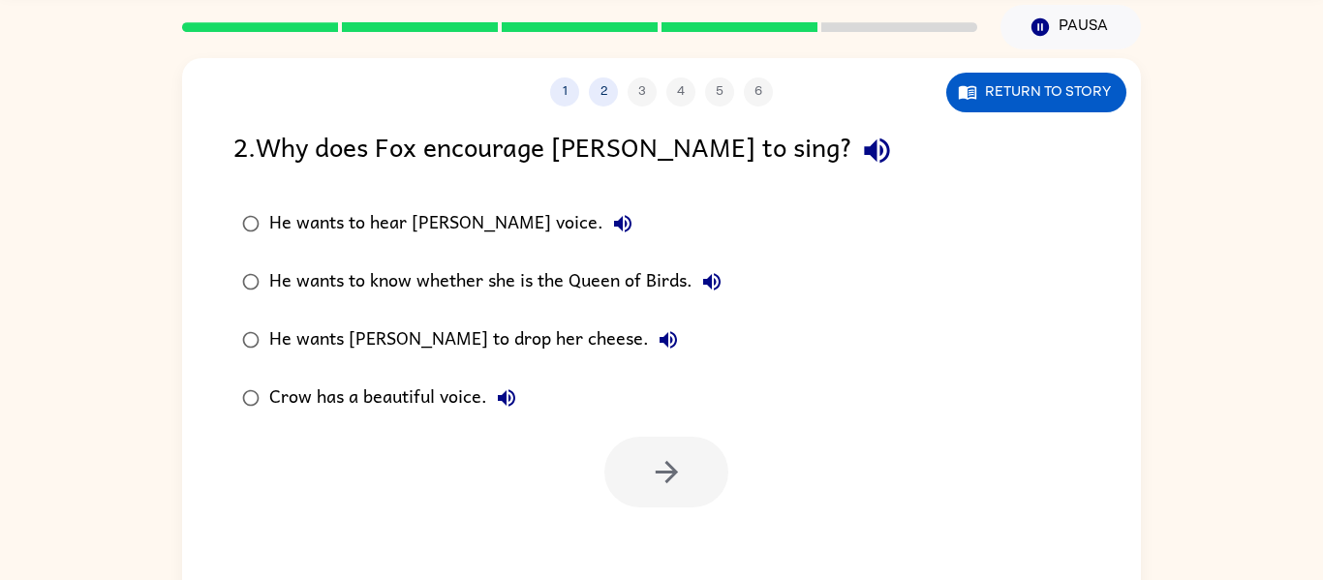
click at [488, 342] on div "He wants Crow to drop her cheese." at bounding box center [478, 339] width 418 height 39
click at [687, 473] on button "button" at bounding box center [666, 472] width 124 height 71
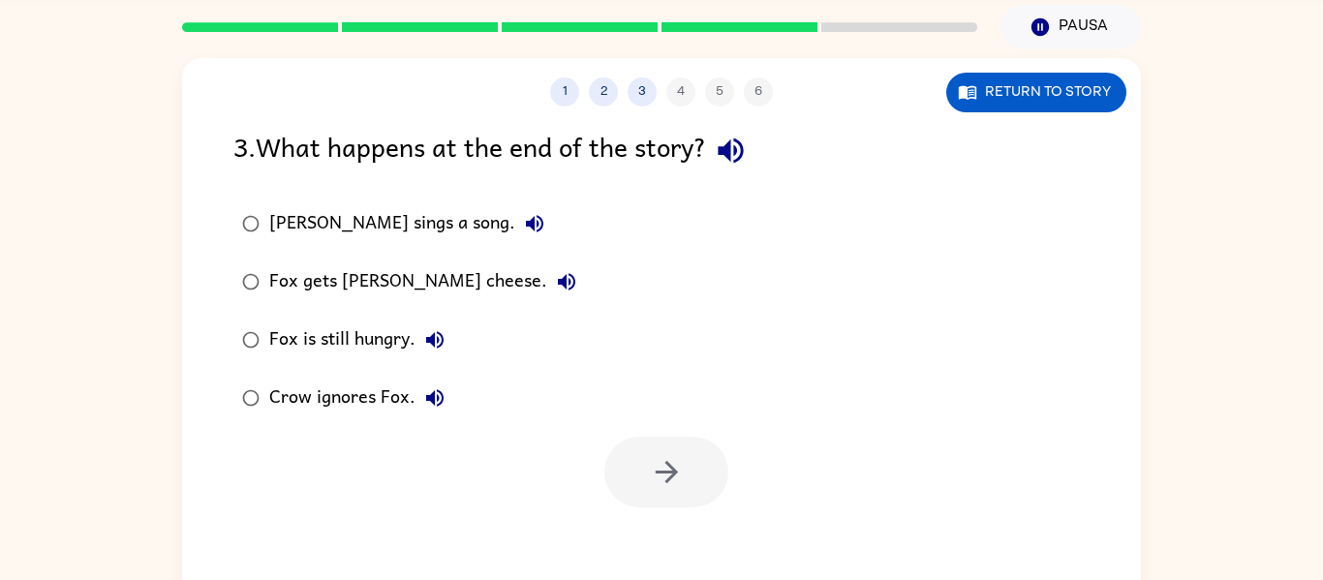
click at [454, 278] on div "Fox gets Crow's cheese." at bounding box center [427, 281] width 317 height 39
click at [645, 454] on button "button" at bounding box center [666, 472] width 124 height 71
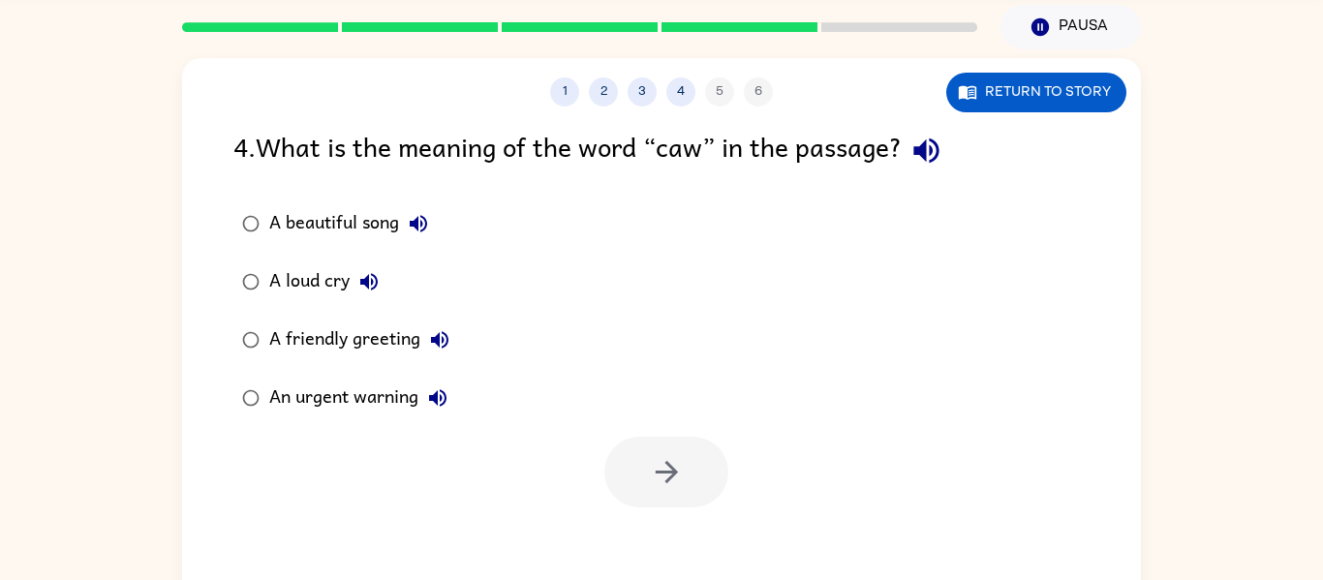
click at [303, 300] on div "A loud cry" at bounding box center [328, 281] width 119 height 39
click at [635, 500] on button "button" at bounding box center [666, 472] width 124 height 71
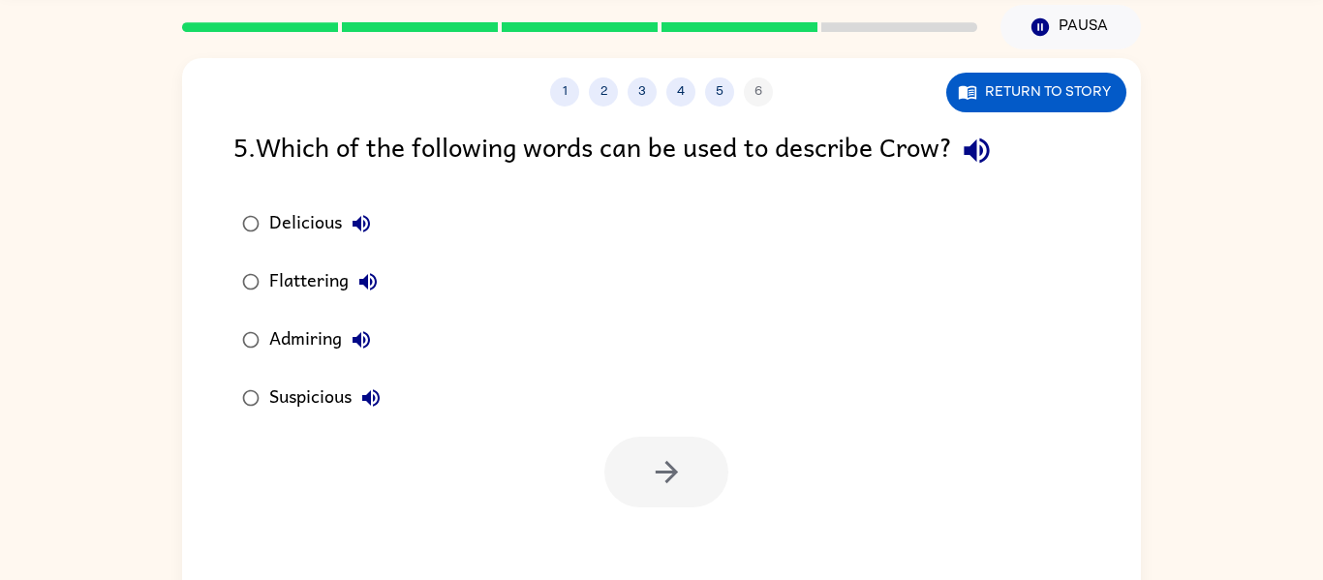
click at [282, 324] on div "Admiring" at bounding box center [324, 339] width 111 height 39
click at [618, 485] on button "button" at bounding box center [666, 472] width 124 height 71
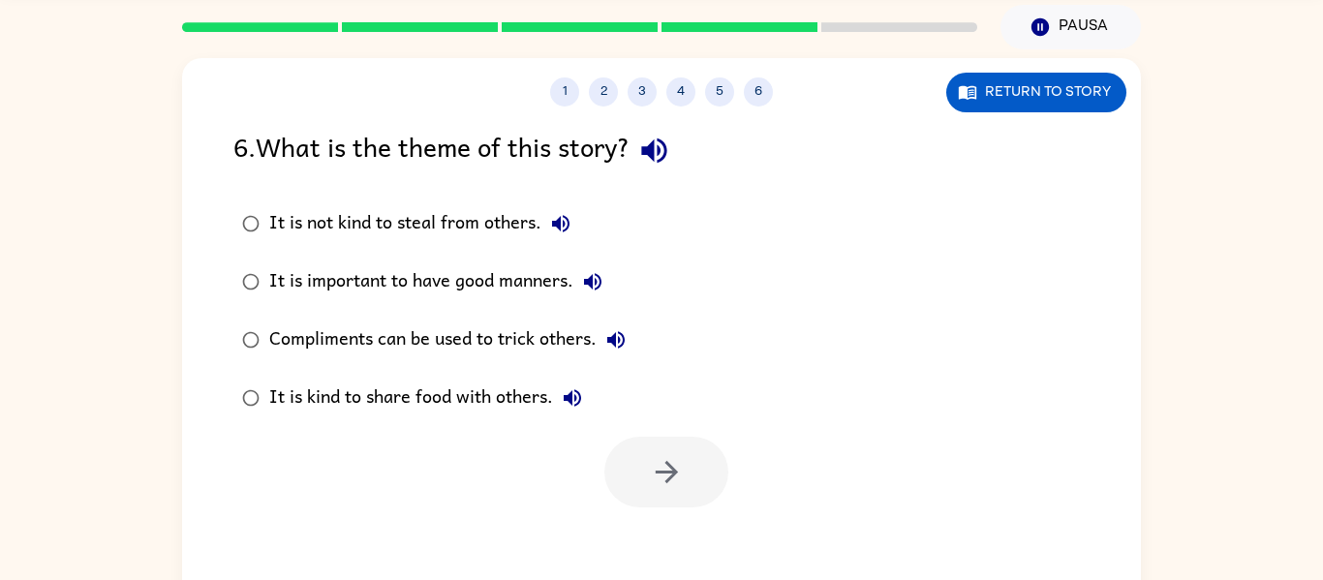
click at [486, 389] on div "It is kind to share food with others." at bounding box center [430, 398] width 322 height 39
click at [683, 468] on icon "button" at bounding box center [667, 472] width 34 height 34
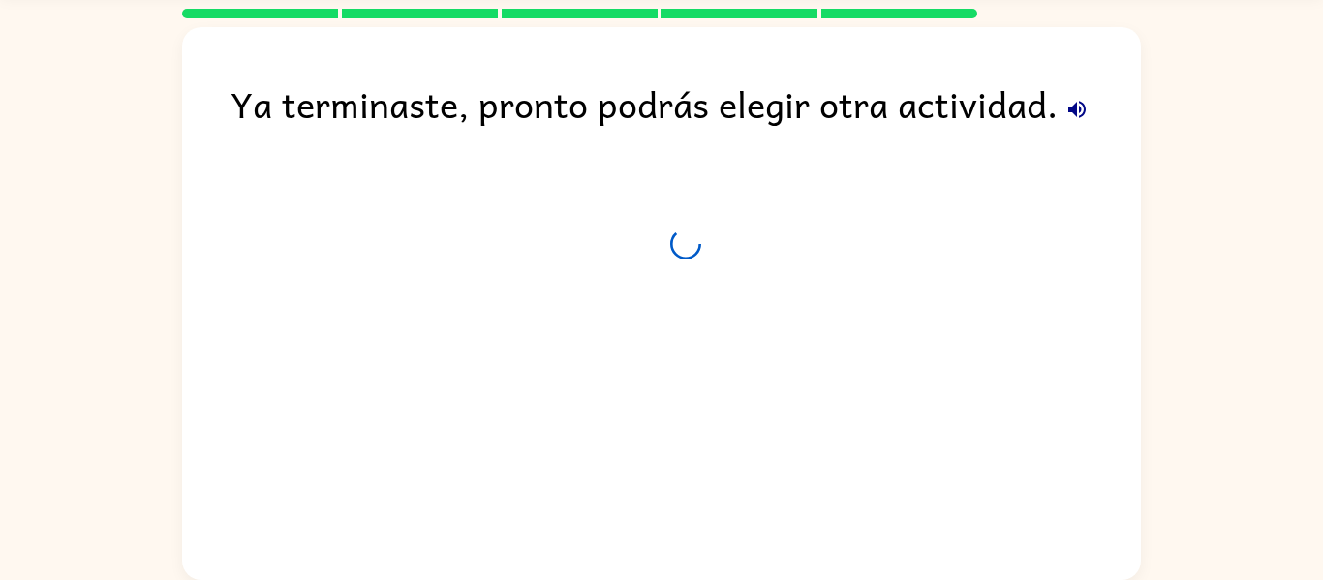
scroll to position [52, 0]
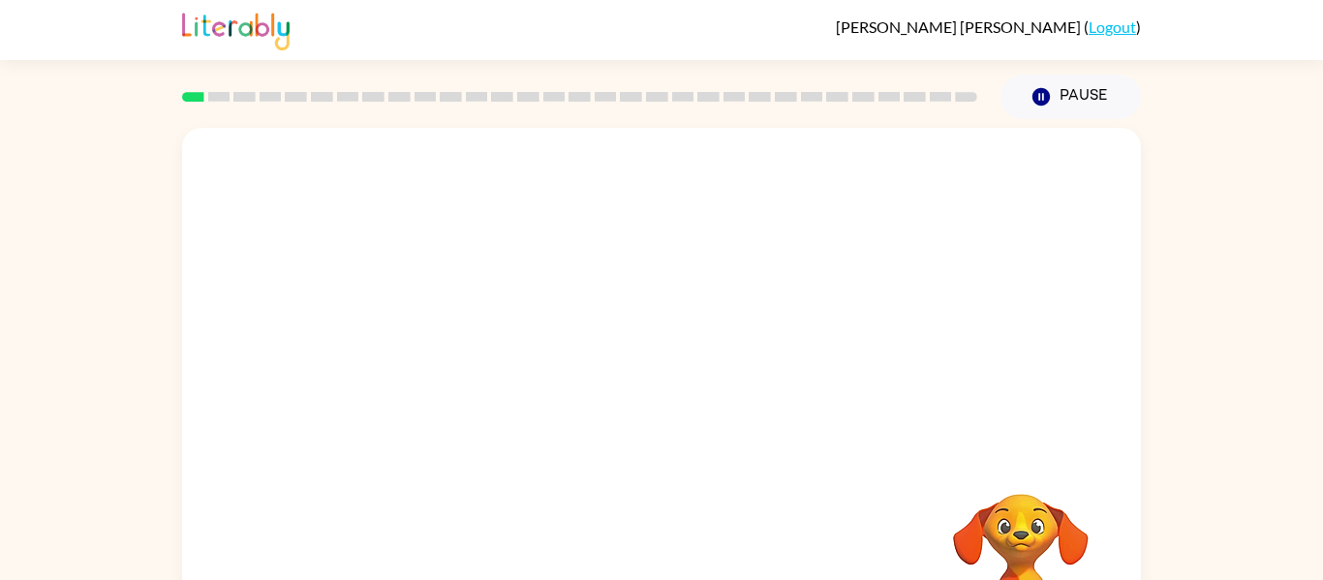
click at [769, 290] on div at bounding box center [661, 290] width 959 height 325
click at [639, 395] on button "button" at bounding box center [661, 414] width 124 height 71
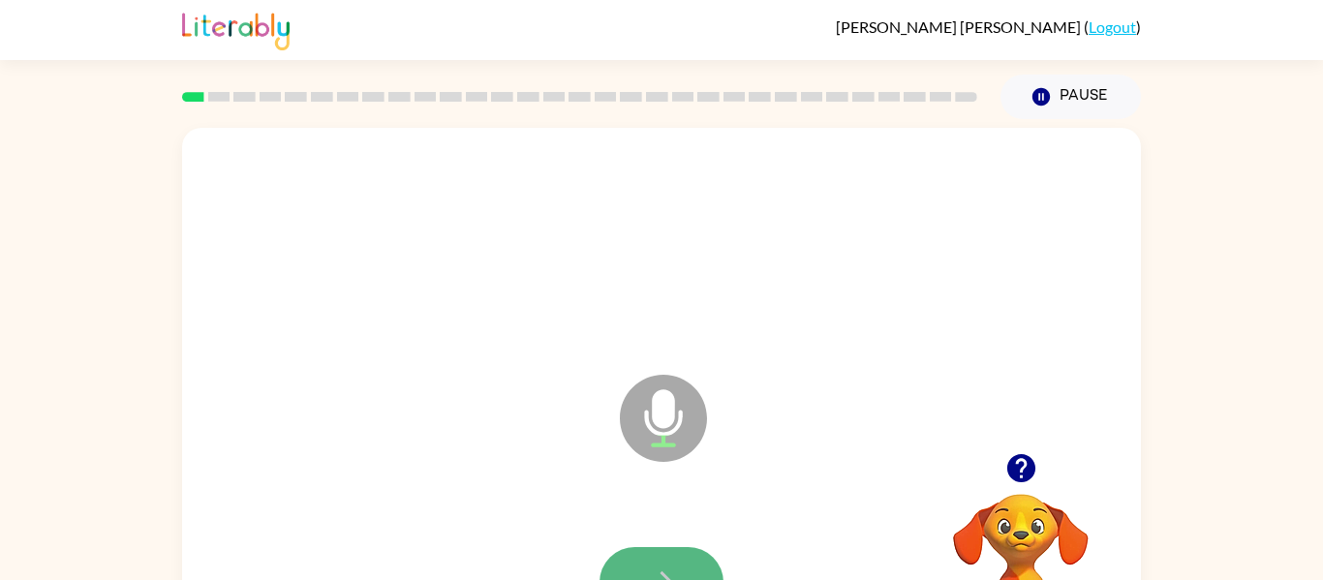
click at [652, 561] on button "button" at bounding box center [661, 582] width 124 height 71
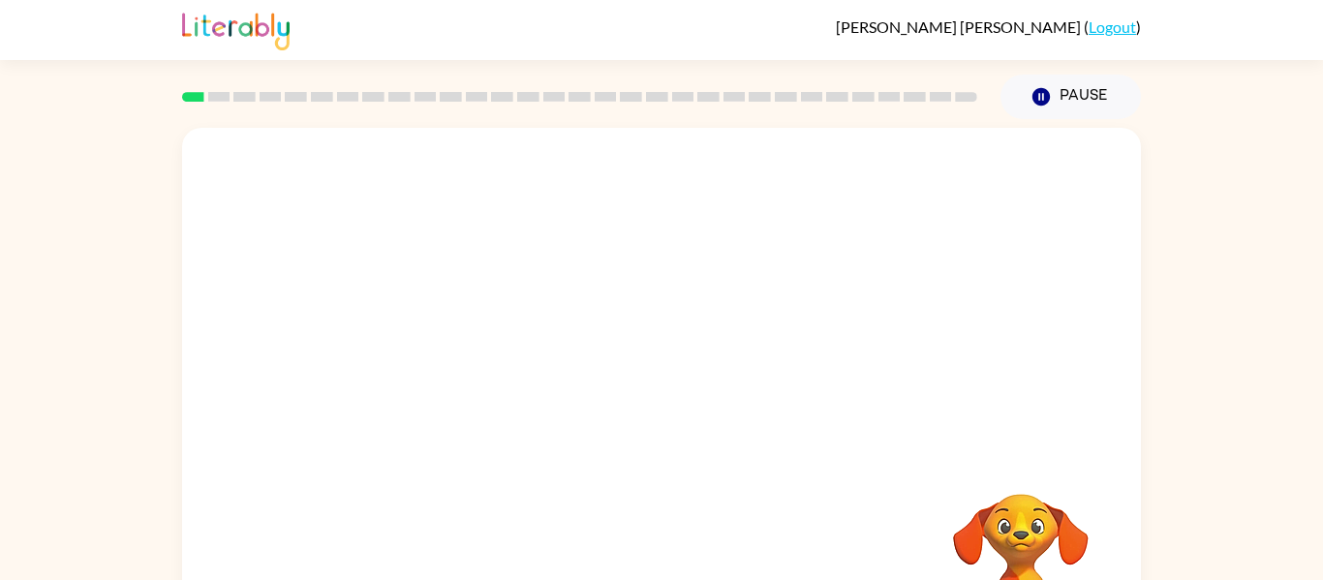
click at [738, 515] on div "Your browser must support playing .mp4 files to use Literably. Please try using…" at bounding box center [661, 404] width 959 height 553
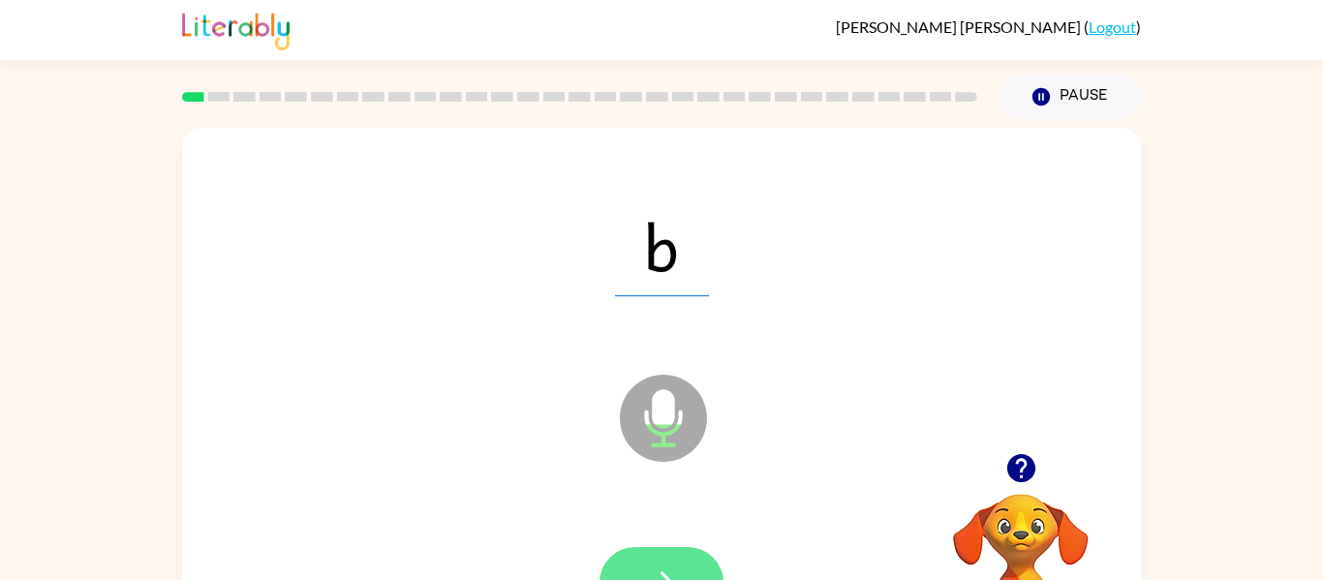
click at [640, 564] on button "button" at bounding box center [661, 582] width 124 height 71
click at [635, 564] on button "button" at bounding box center [661, 582] width 124 height 71
click at [686, 555] on button "button" at bounding box center [661, 582] width 124 height 71
click at [653, 554] on button "button" at bounding box center [661, 582] width 124 height 71
click at [655, 563] on button "button" at bounding box center [661, 582] width 124 height 71
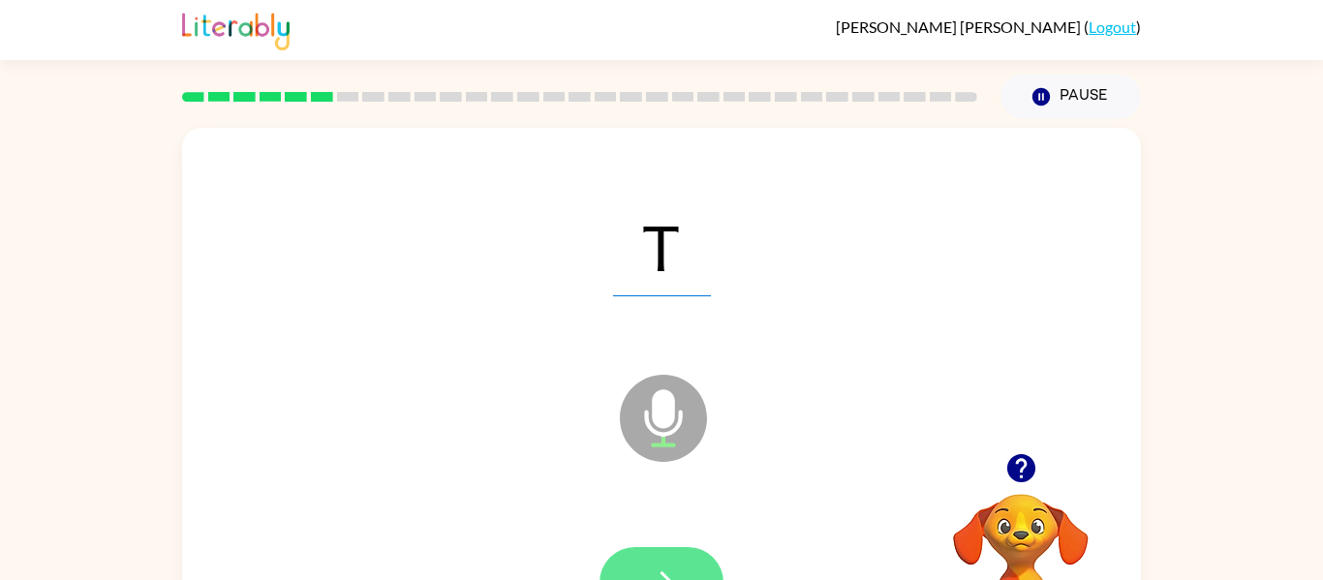
click at [648, 564] on button "button" at bounding box center [661, 582] width 124 height 71
click at [645, 564] on button "button" at bounding box center [661, 582] width 124 height 71
click at [642, 564] on button "button" at bounding box center [661, 582] width 124 height 71
click at [641, 565] on button "button" at bounding box center [661, 582] width 124 height 71
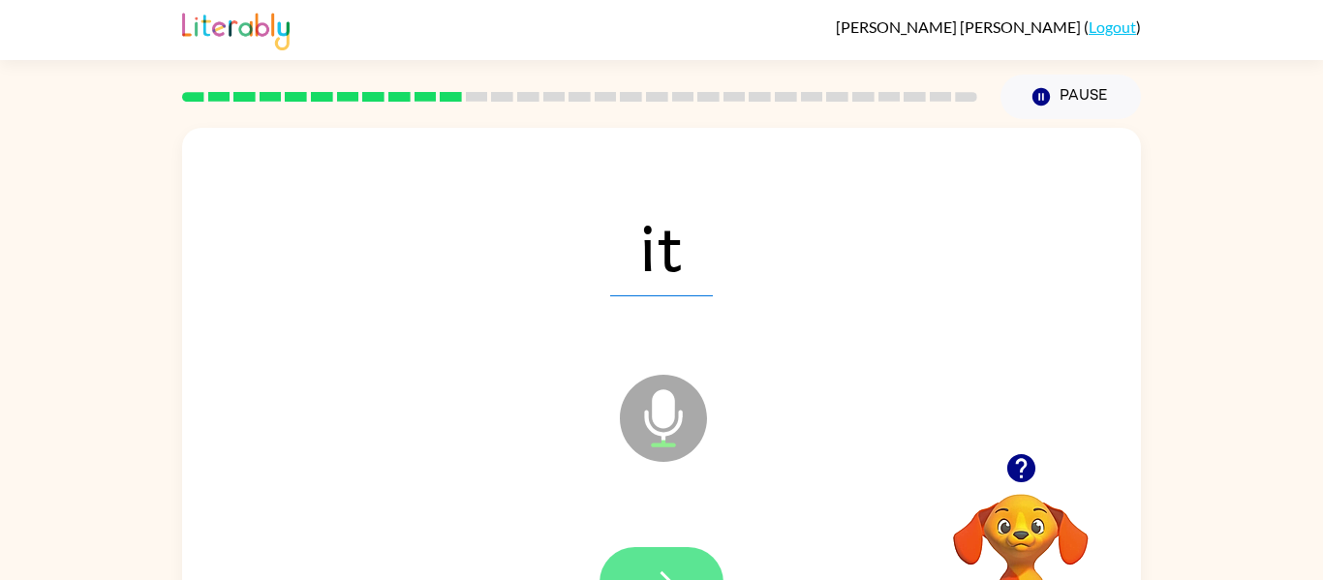
click at [672, 548] on button "button" at bounding box center [661, 582] width 124 height 71
click at [656, 575] on icon "button" at bounding box center [662, 582] width 34 height 34
click at [668, 561] on button "button" at bounding box center [661, 582] width 124 height 71
click at [645, 563] on button "button" at bounding box center [661, 582] width 124 height 71
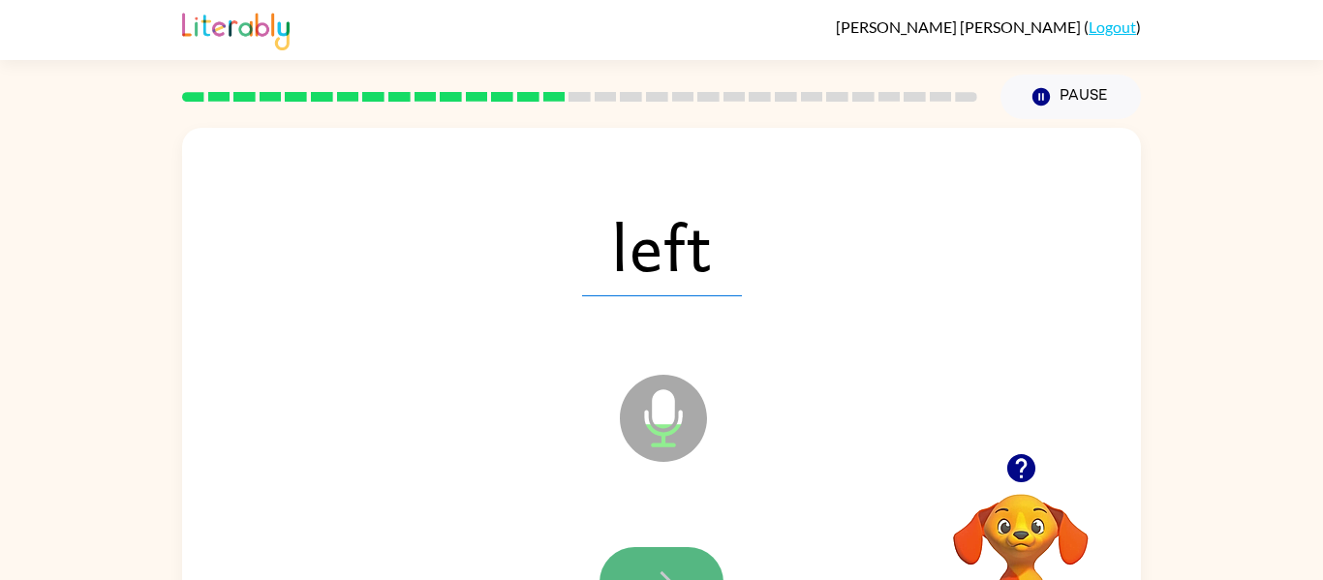
click at [678, 559] on button "button" at bounding box center [661, 582] width 124 height 71
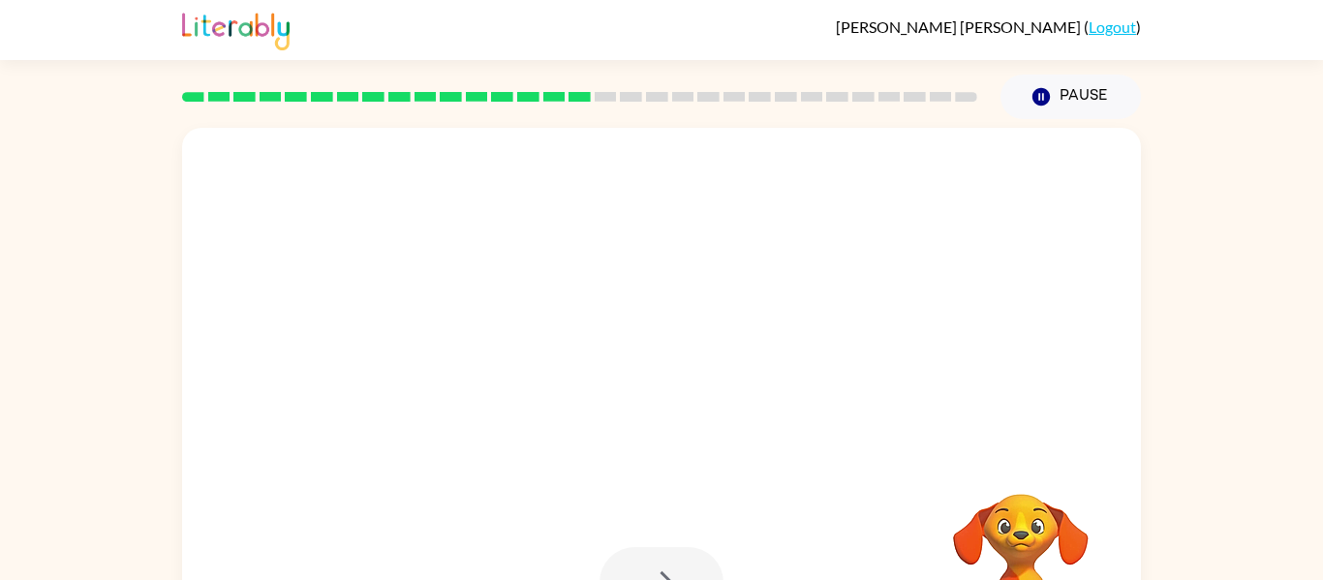
click at [678, 559] on div at bounding box center [661, 582] width 124 height 71
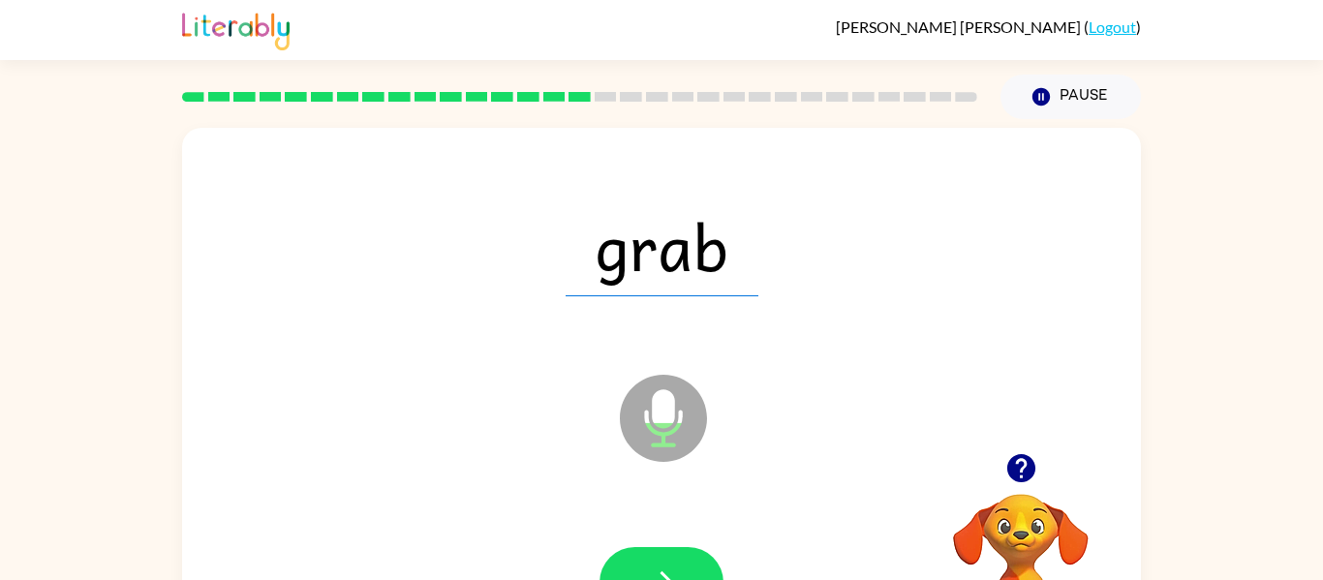
click at [678, 559] on button "button" at bounding box center [661, 582] width 124 height 71
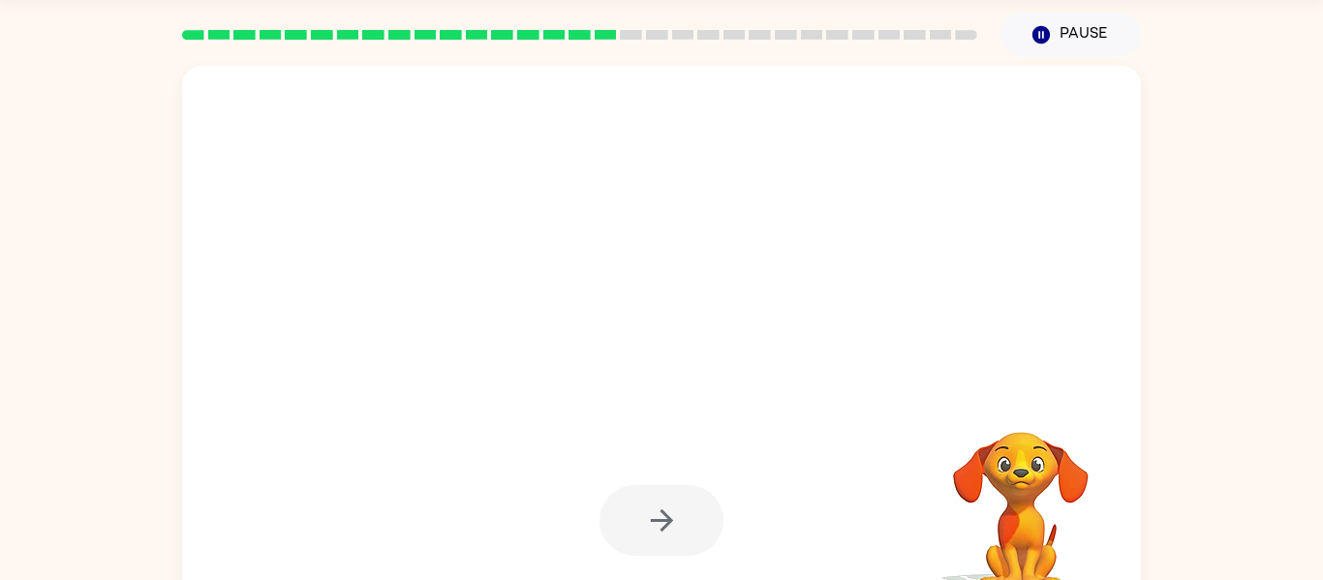
scroll to position [71, 0]
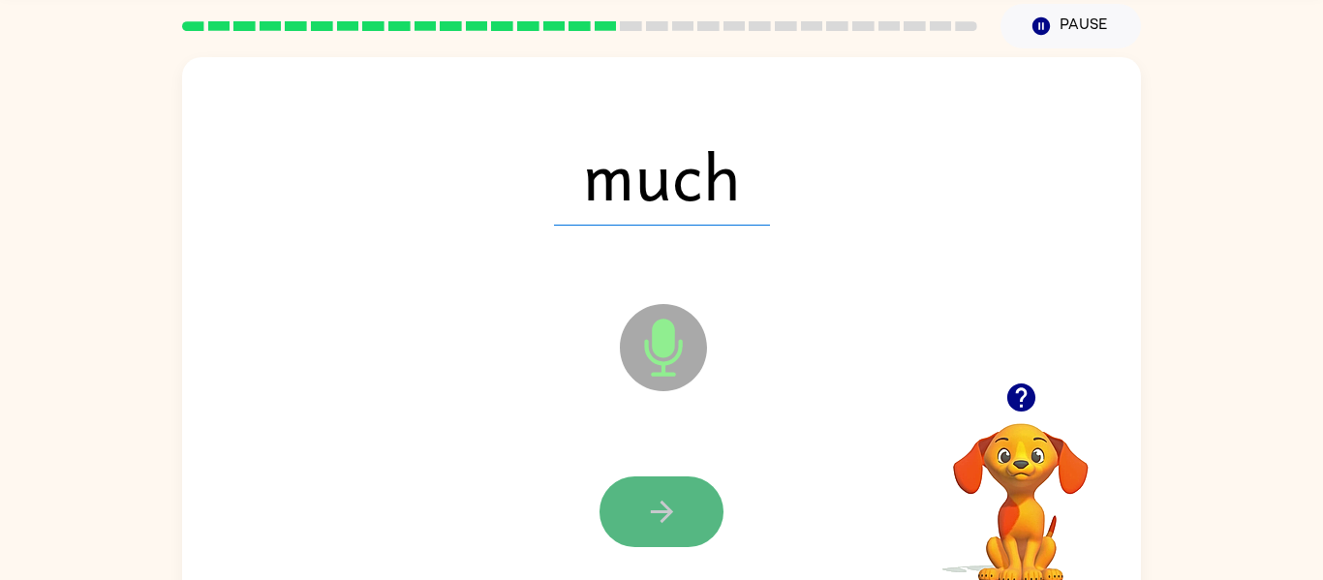
click at [687, 510] on button "button" at bounding box center [661, 511] width 124 height 71
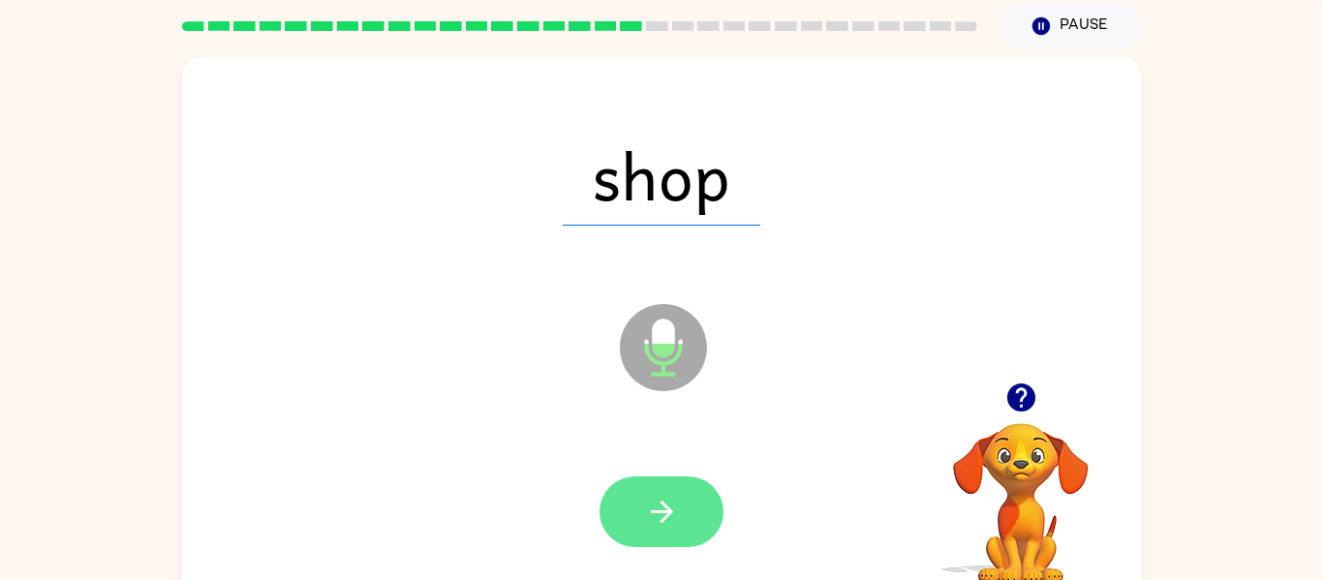
click at [664, 499] on icon "button" at bounding box center [662, 512] width 34 height 34
click at [668, 515] on icon "button" at bounding box center [661, 512] width 22 height 22
click at [667, 515] on icon "button" at bounding box center [661, 512] width 22 height 22
click at [667, 516] on icon "button" at bounding box center [661, 512] width 22 height 22
click at [665, 503] on icon "button" at bounding box center [662, 512] width 34 height 34
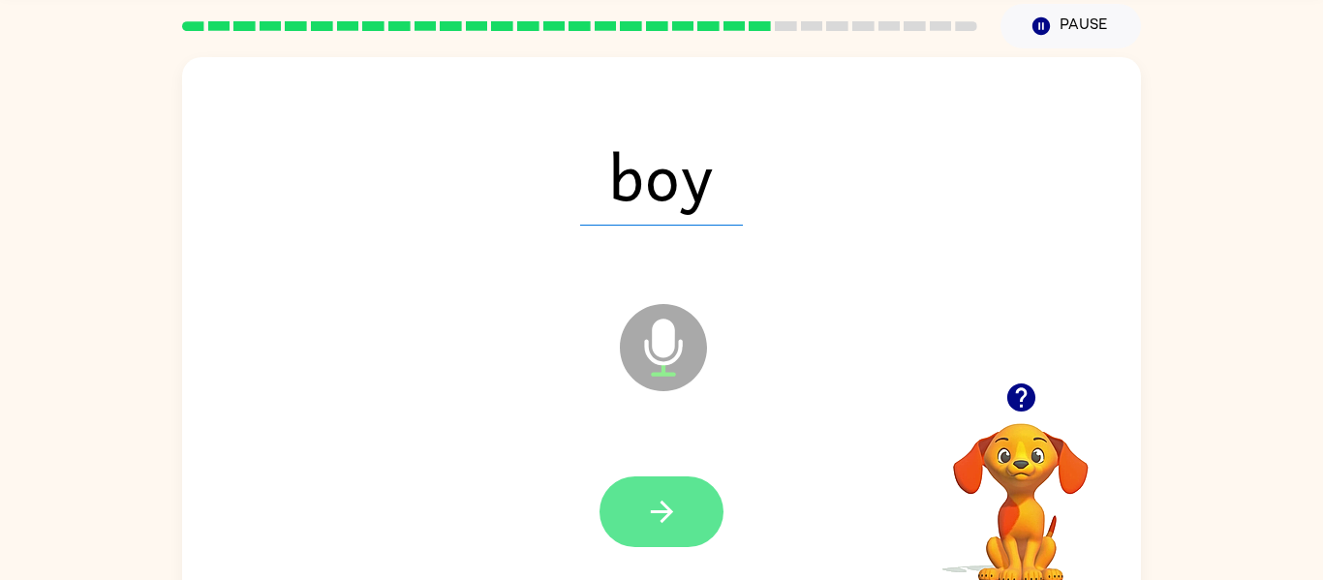
click at [659, 514] on icon "button" at bounding box center [662, 512] width 34 height 34
click at [684, 510] on button "button" at bounding box center [661, 511] width 124 height 71
click at [655, 516] on icon "button" at bounding box center [662, 512] width 34 height 34
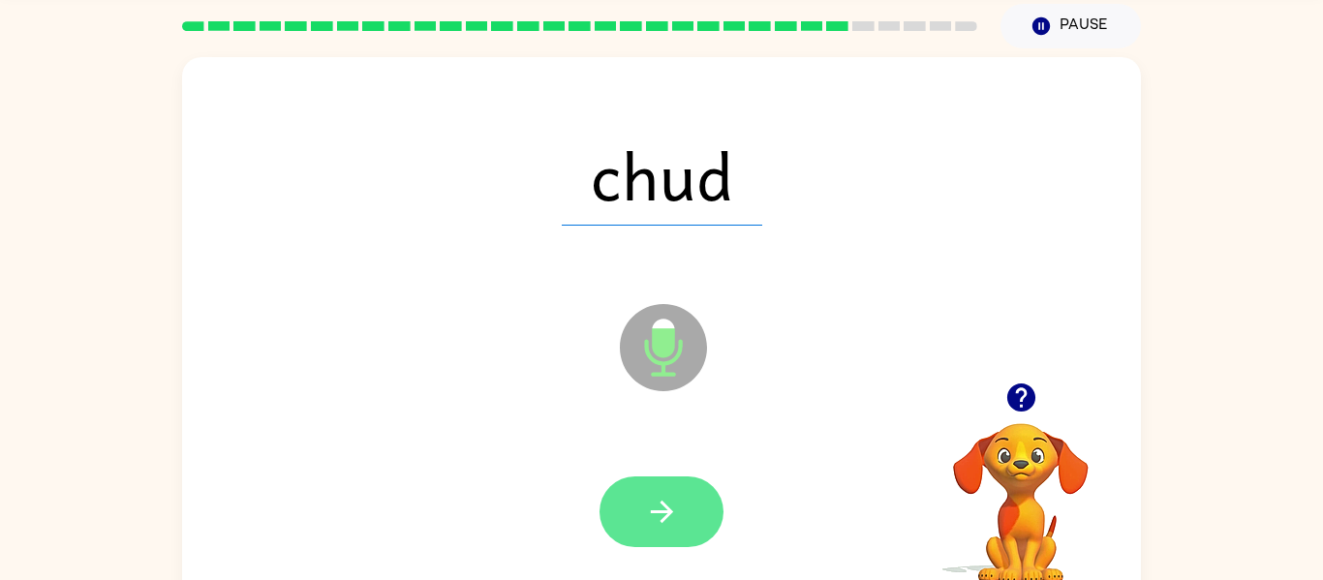
click at [688, 509] on button "button" at bounding box center [661, 511] width 124 height 71
click at [684, 504] on button "button" at bounding box center [661, 511] width 124 height 71
click at [674, 497] on icon "button" at bounding box center [662, 512] width 34 height 34
click at [628, 520] on button "button" at bounding box center [661, 511] width 124 height 71
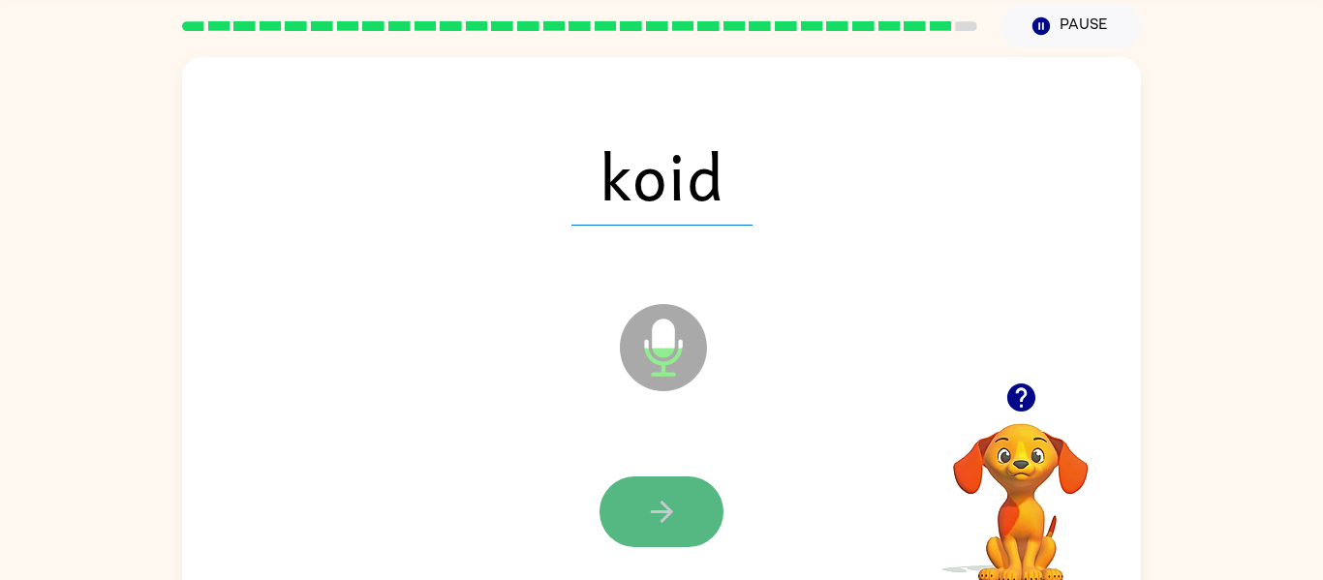
click at [687, 500] on button "button" at bounding box center [661, 511] width 124 height 71
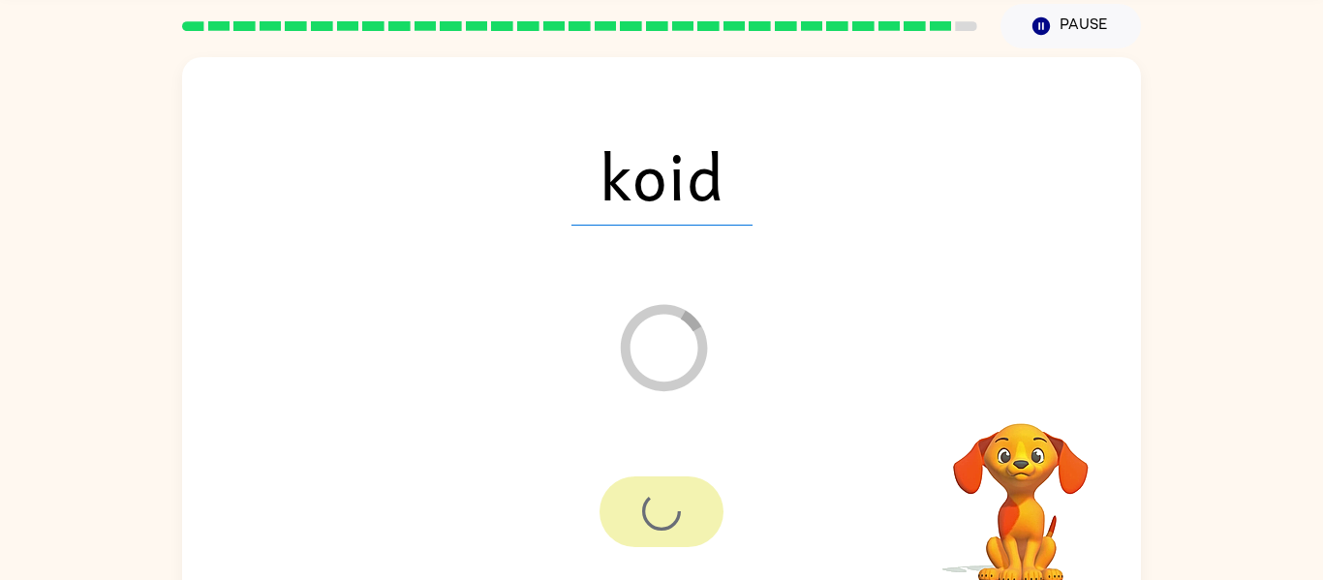
scroll to position [53, 0]
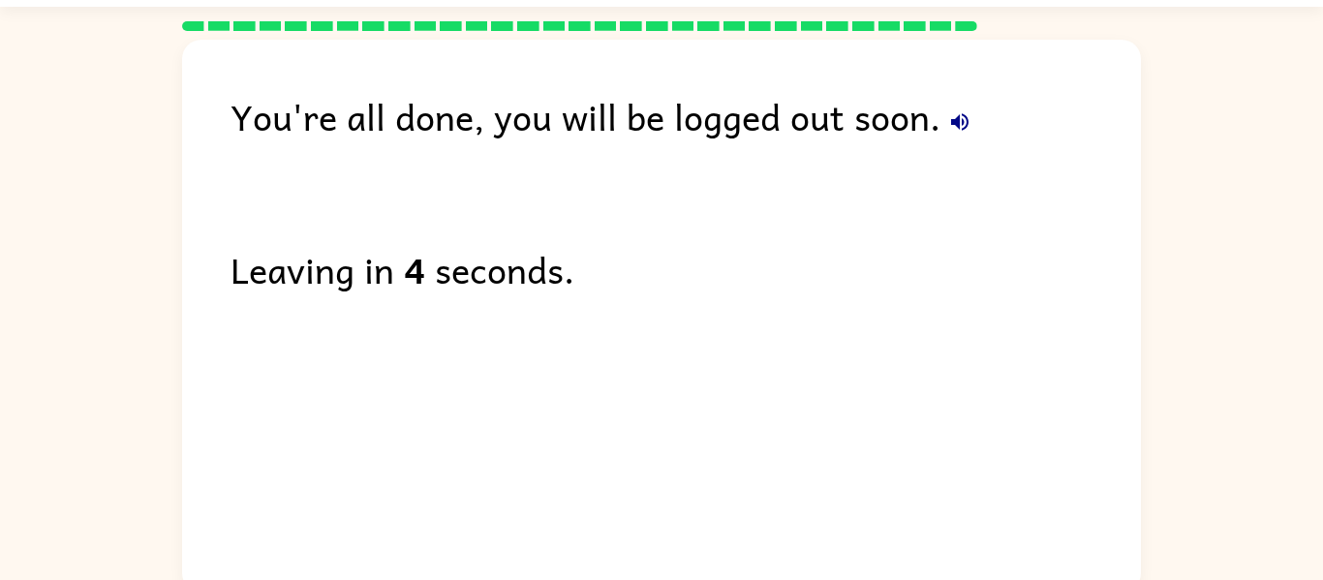
click at [687, 500] on div "You're all done, you will be logged out soon. Leaving in 4 seconds." at bounding box center [661, 311] width 959 height 543
